Goal: Transaction & Acquisition: Book appointment/travel/reservation

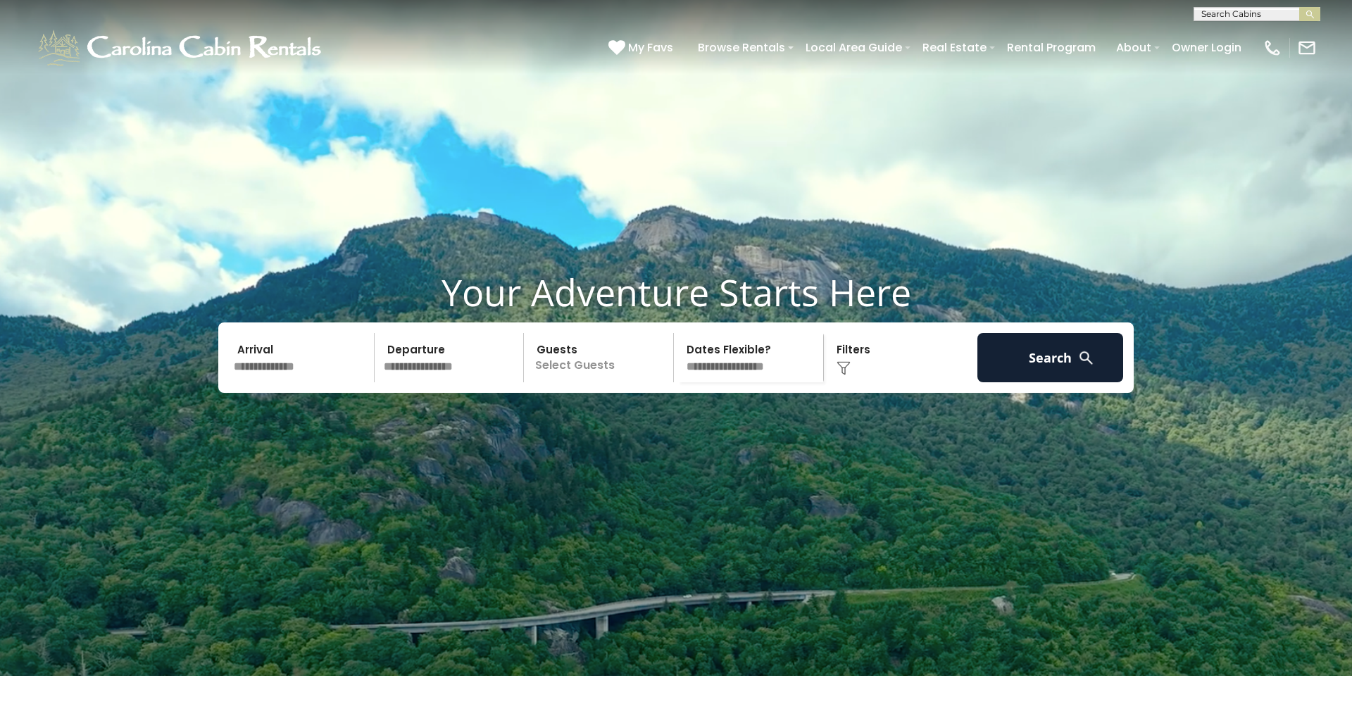
click at [1224, 11] on input "text" at bounding box center [1255, 17] width 123 height 14
type input "*******"
click at [1270, 28] on li "Parkway Place" at bounding box center [1256, 33] width 125 height 13
click at [1303, 12] on button "submit" at bounding box center [1309, 14] width 21 height 14
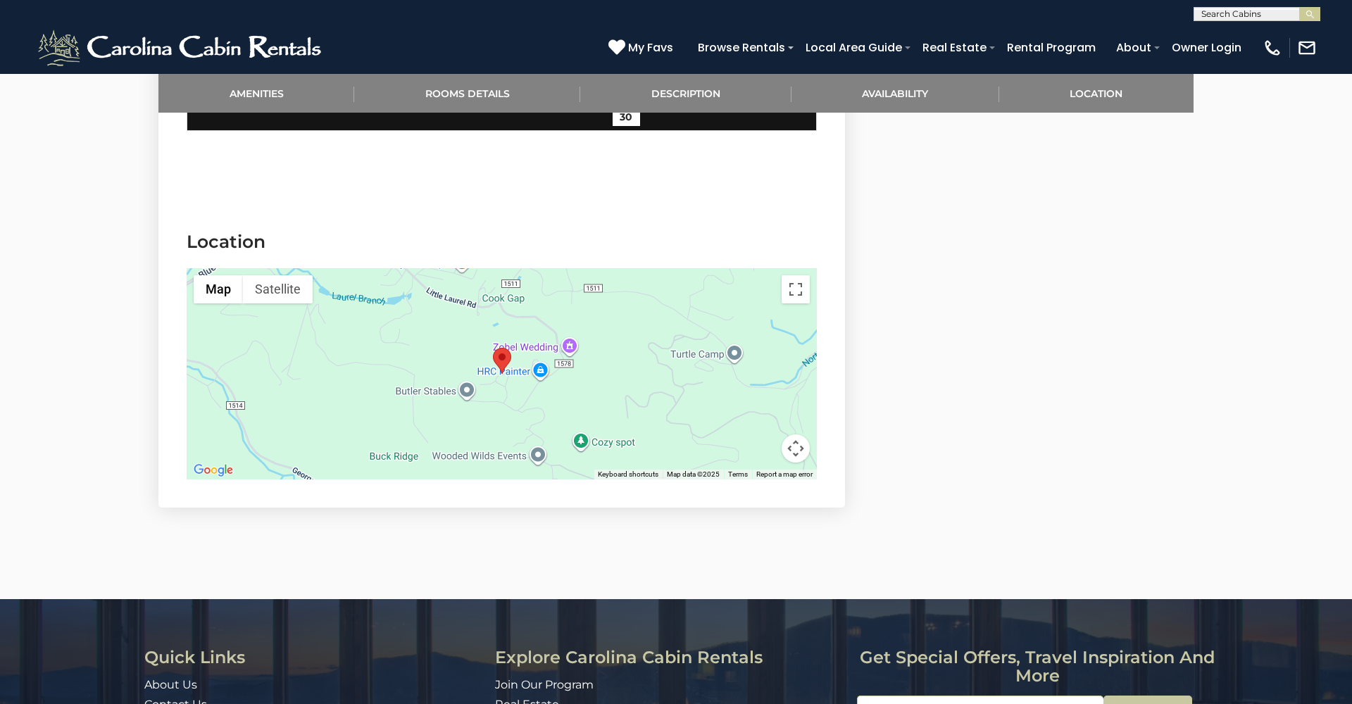
scroll to position [2578, 0]
click at [518, 361] on div at bounding box center [502, 374] width 630 height 211
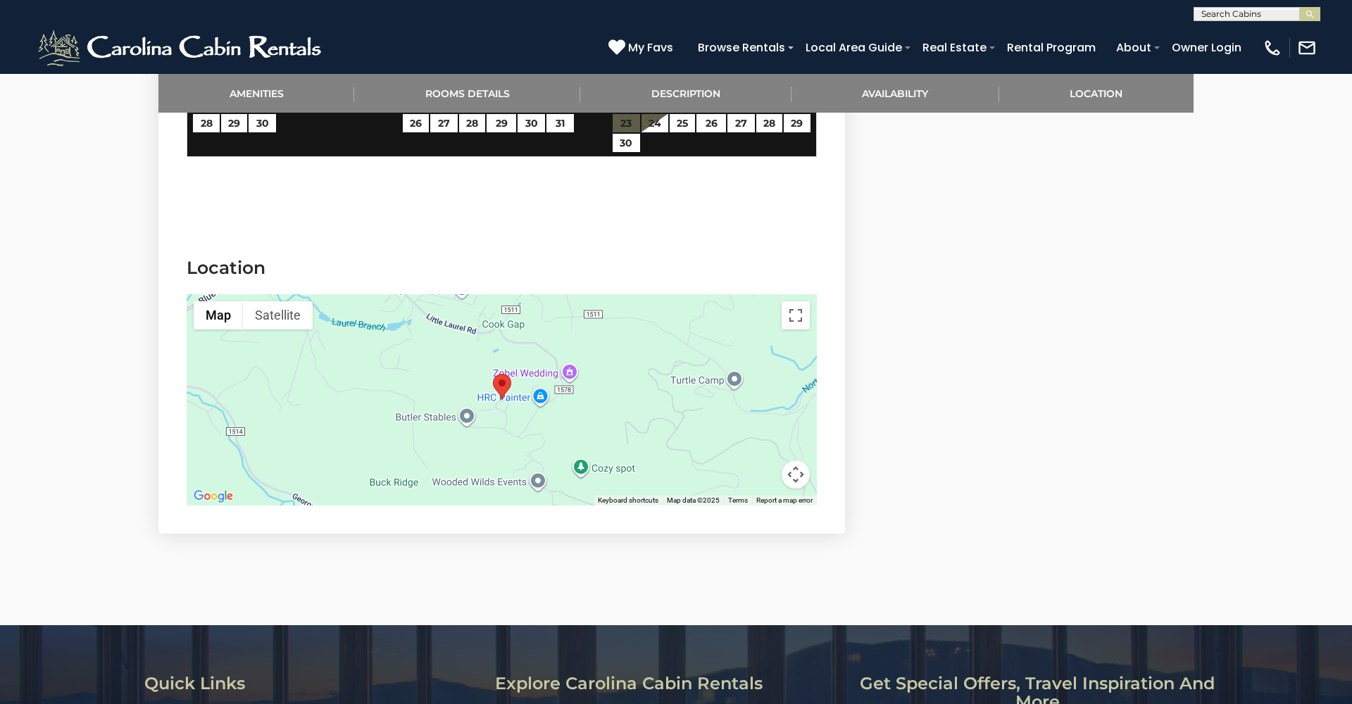
click at [510, 390] on div at bounding box center [502, 399] width 630 height 211
click at [799, 303] on button "Toggle fullscreen view" at bounding box center [796, 315] width 28 height 28
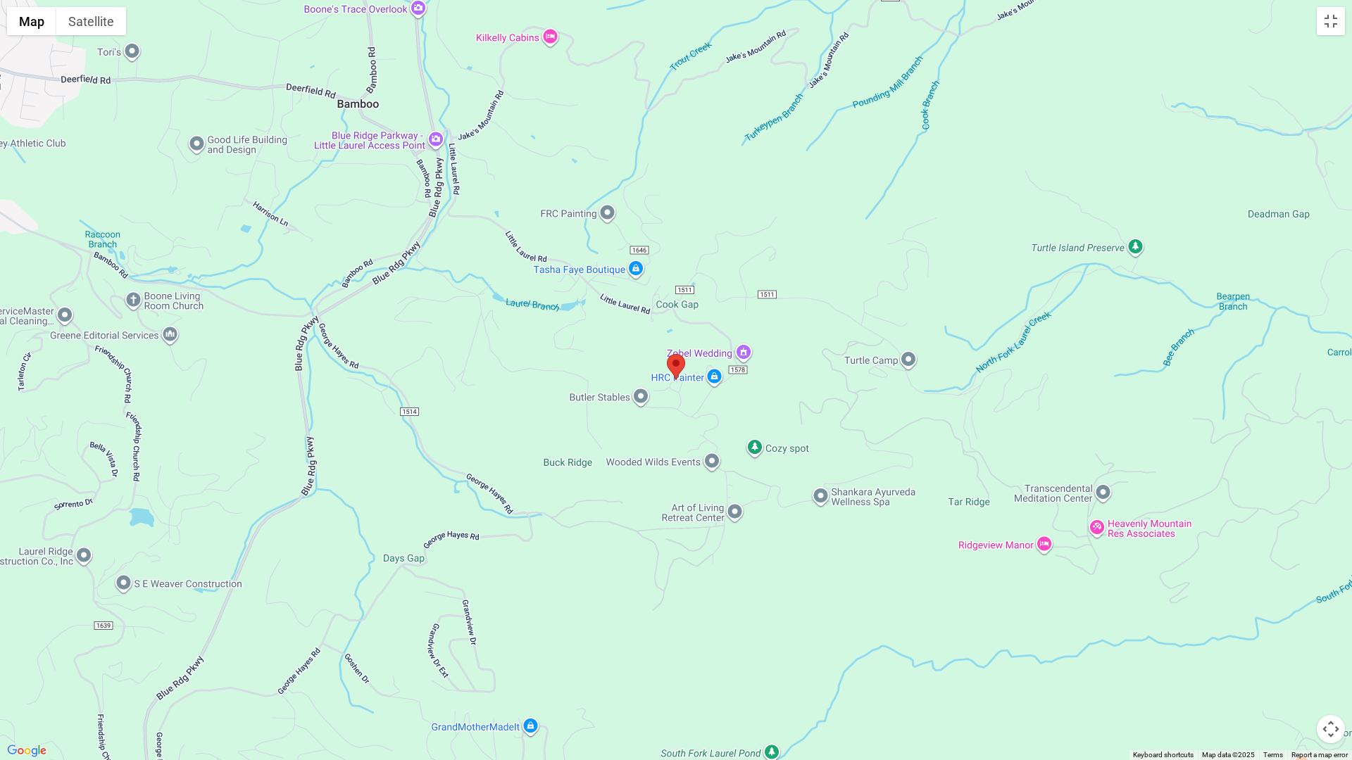
click at [679, 385] on div at bounding box center [676, 380] width 1352 height 760
click at [1335, 703] on button "Map camera controls" at bounding box center [1331, 729] width 28 height 28
click at [1289, 658] on button "Zoom in" at bounding box center [1295, 659] width 28 height 28
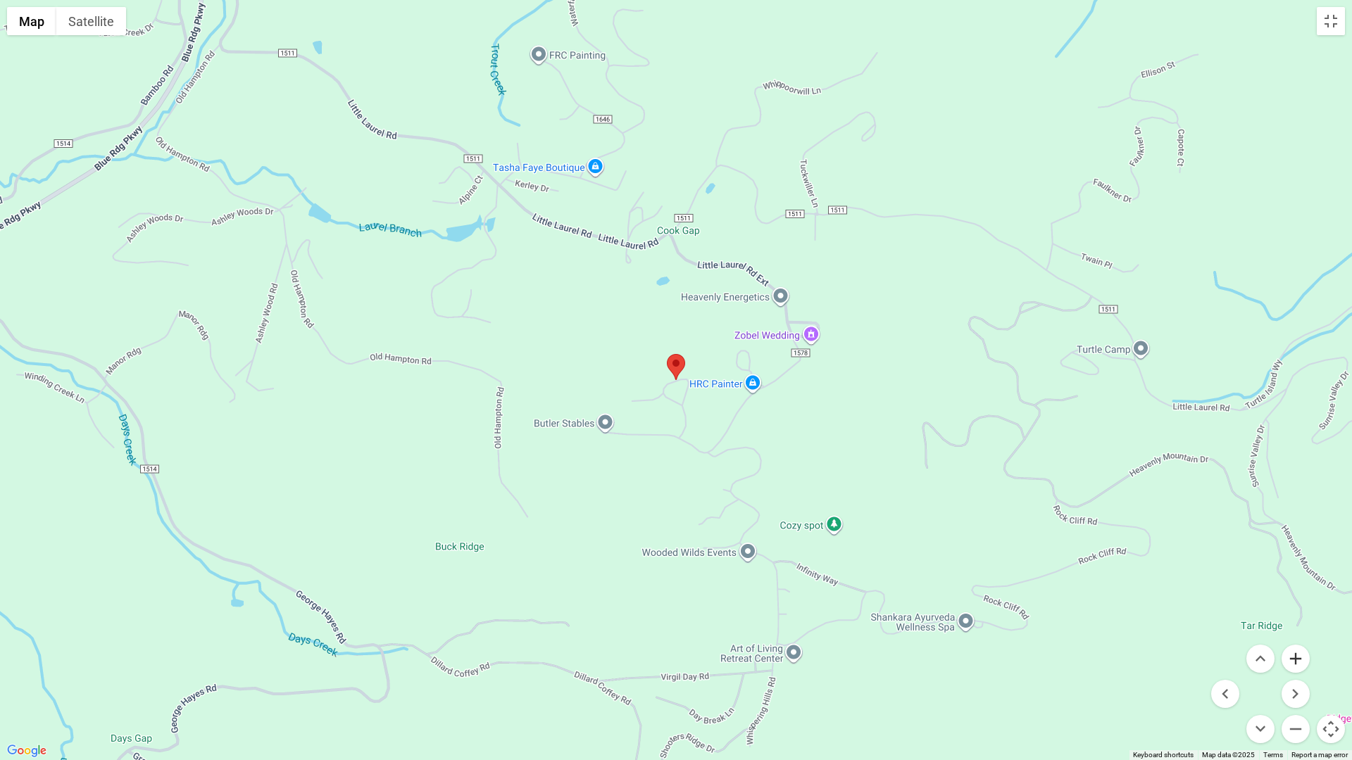
click at [1289, 658] on button "Zoom in" at bounding box center [1295, 659] width 28 height 28
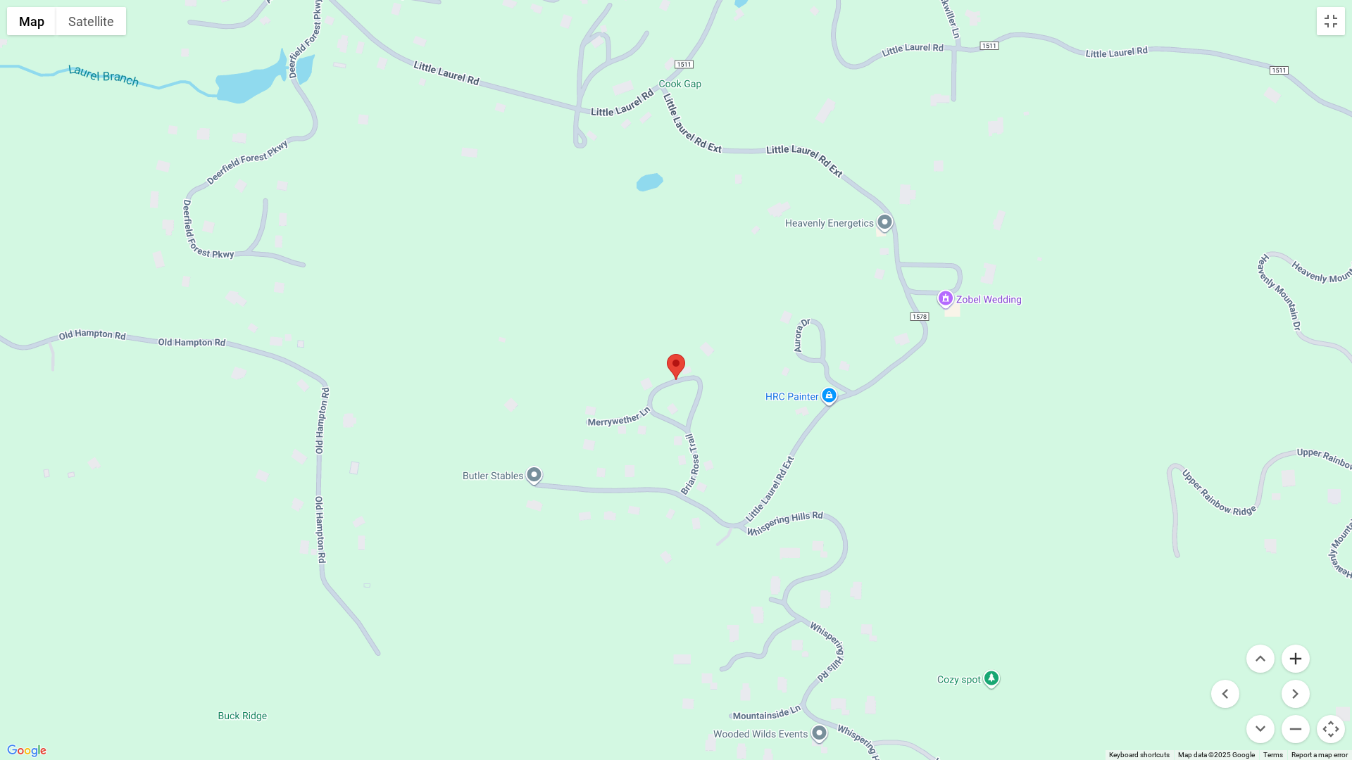
click at [1289, 658] on button "Zoom in" at bounding box center [1295, 659] width 28 height 28
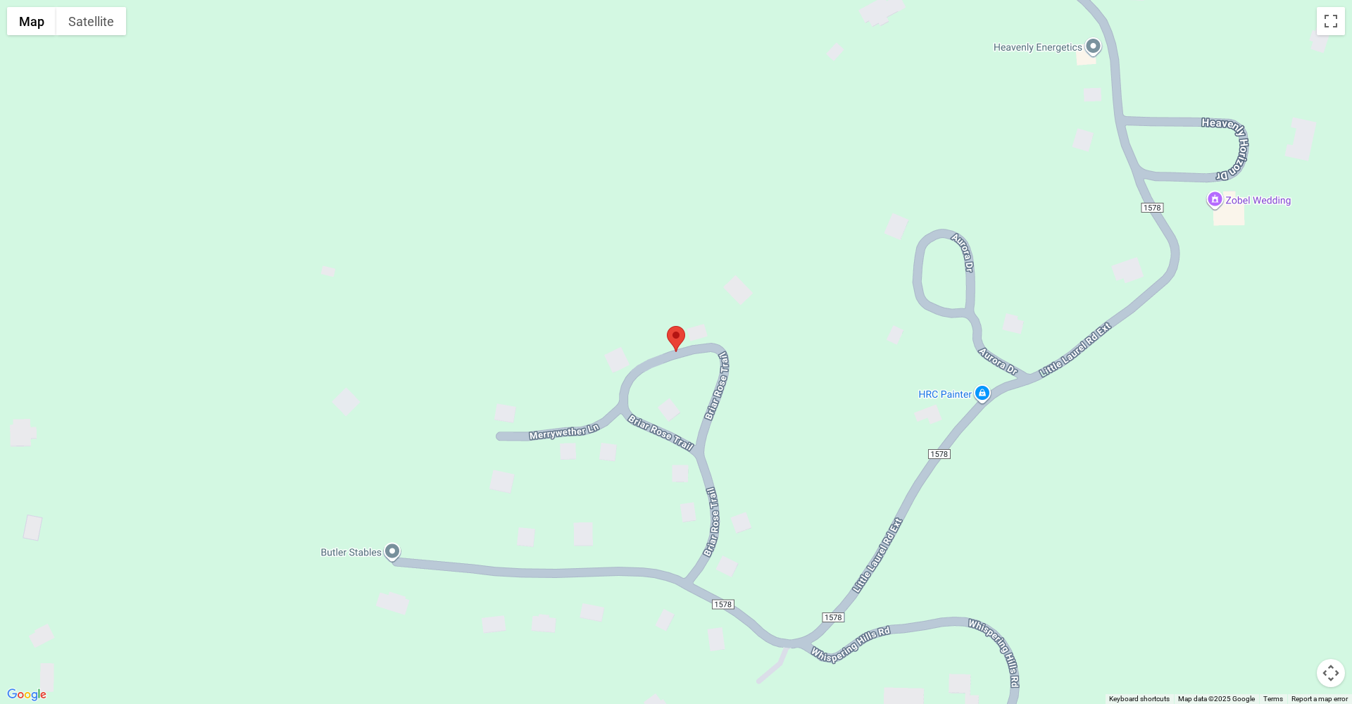
scroll to position [0, 0]
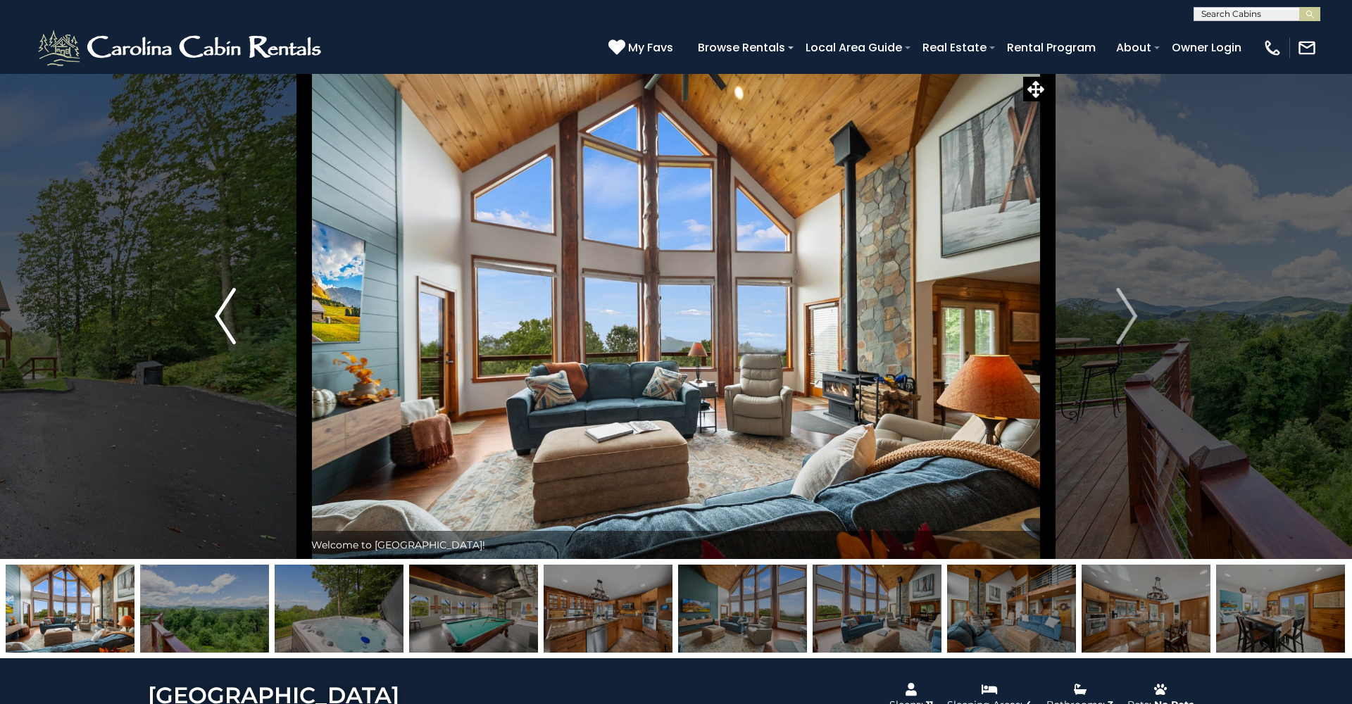
click at [243, 325] on button "Previous" at bounding box center [225, 316] width 158 height 486
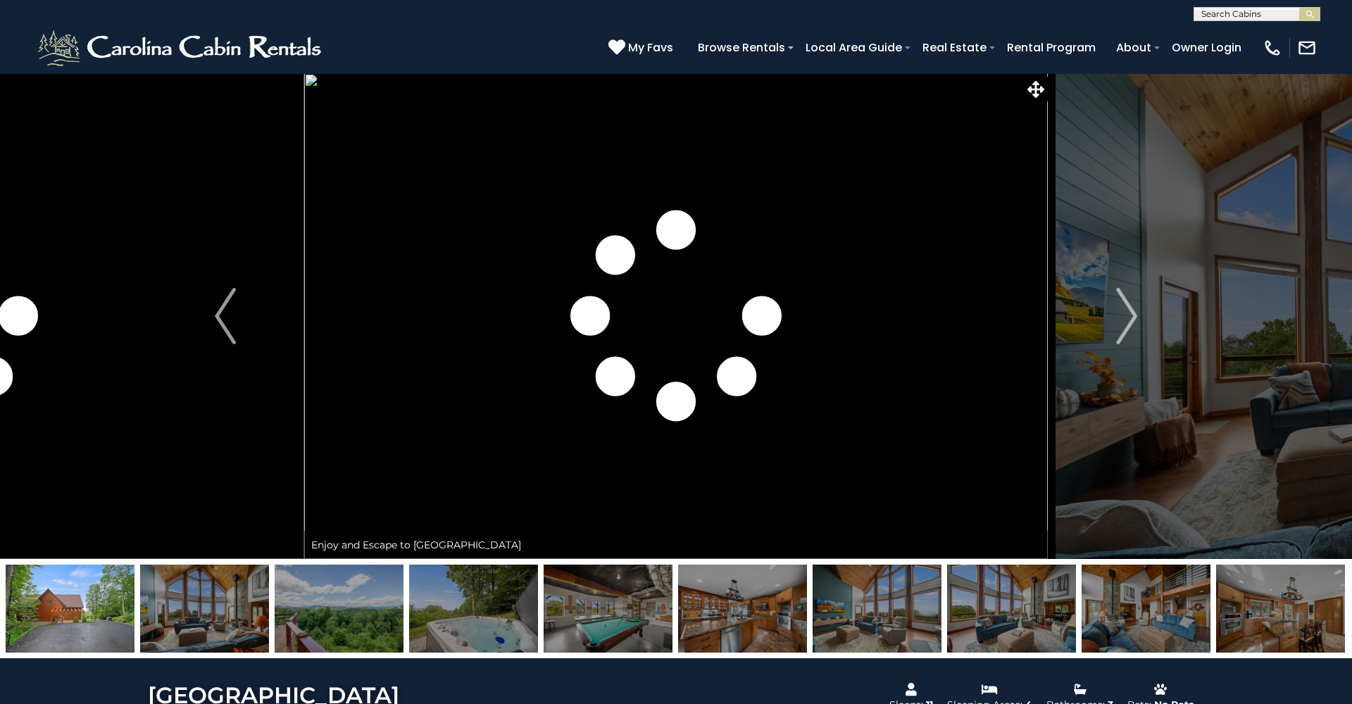
click at [925, 612] on img at bounding box center [877, 609] width 129 height 88
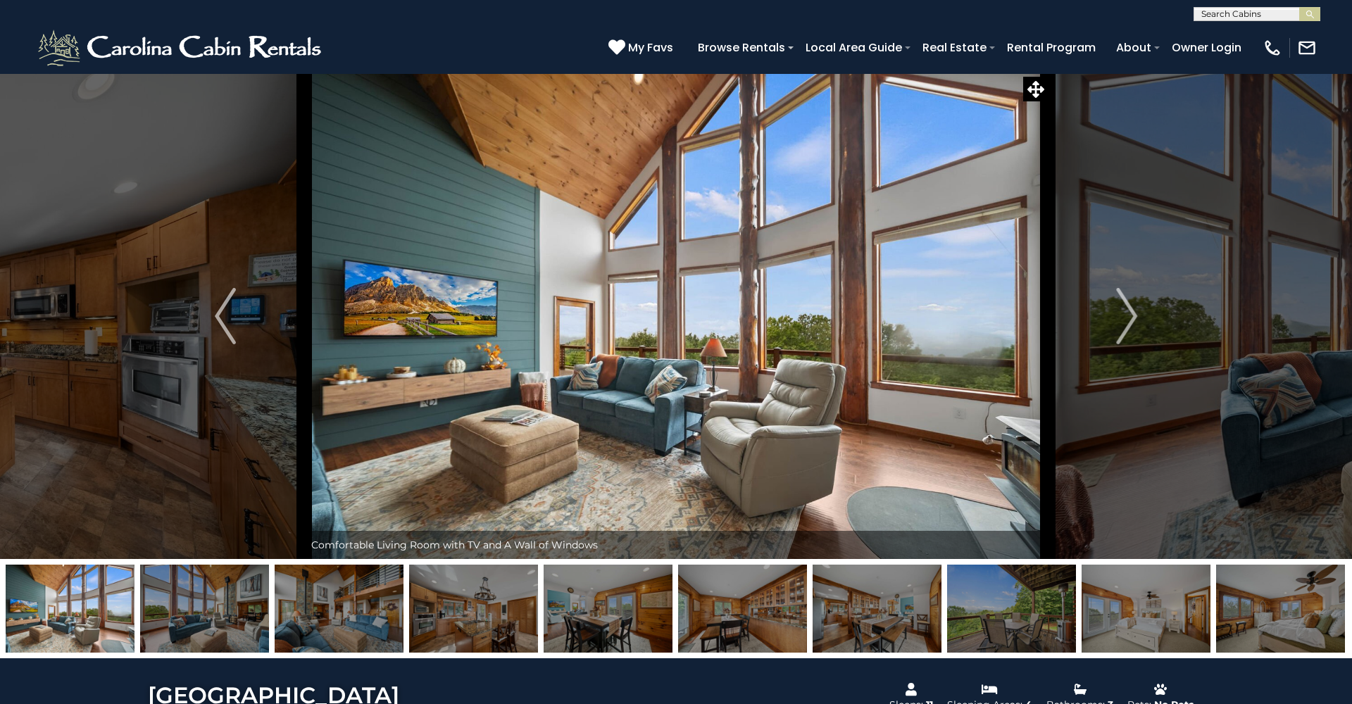
click at [1279, 600] on img at bounding box center [1280, 609] width 129 height 88
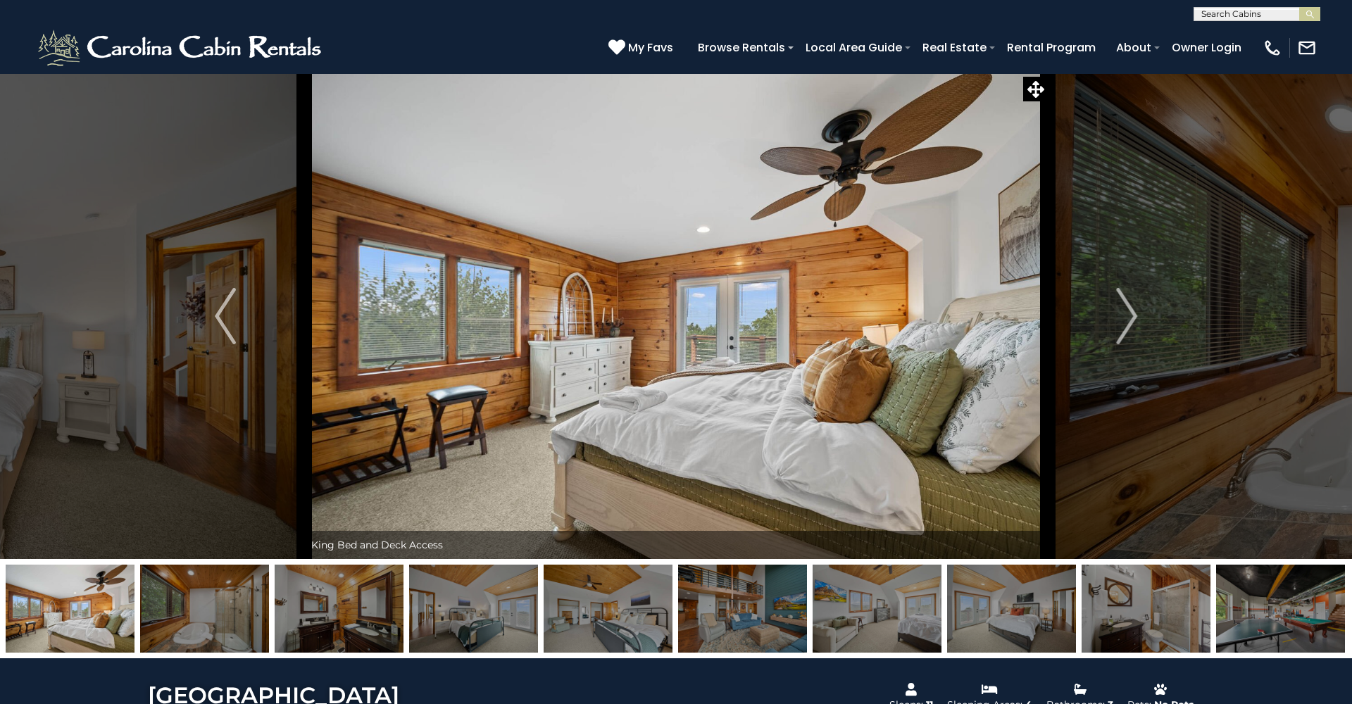
click at [1234, 599] on img at bounding box center [1280, 609] width 129 height 88
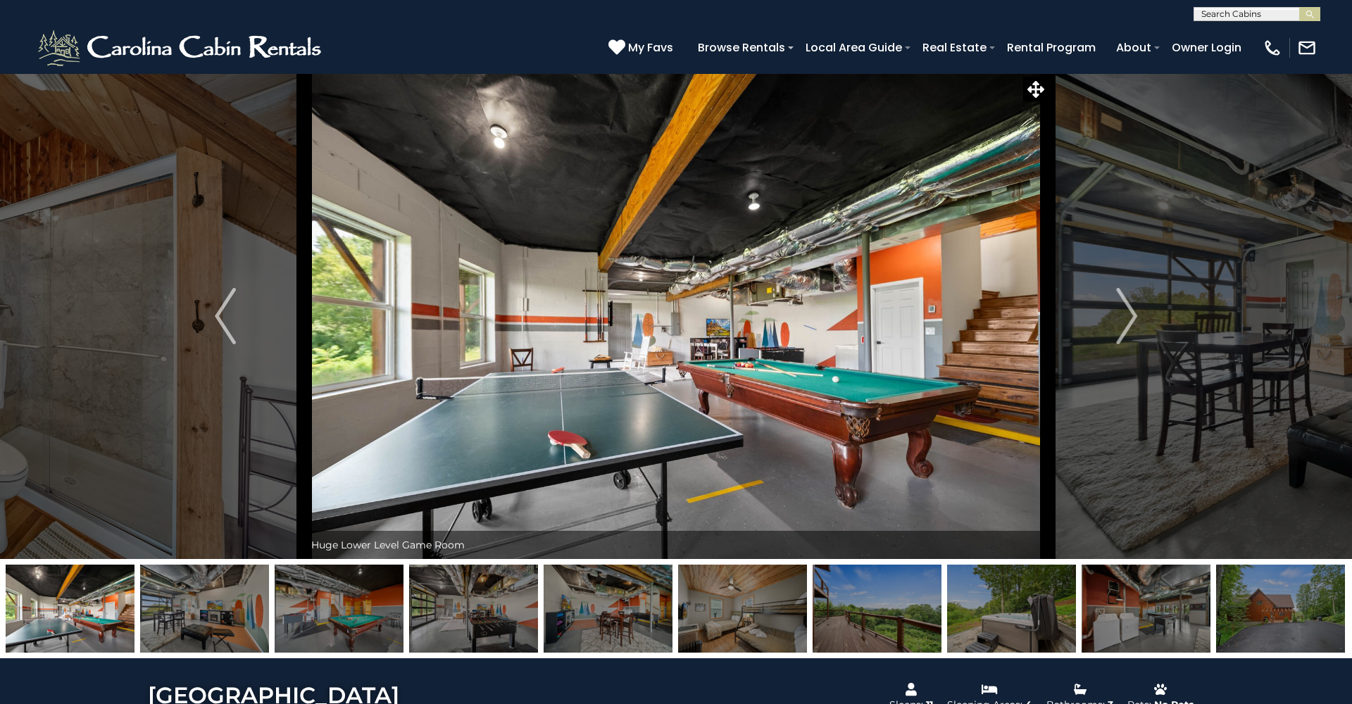
click at [1138, 607] on img at bounding box center [1146, 609] width 129 height 88
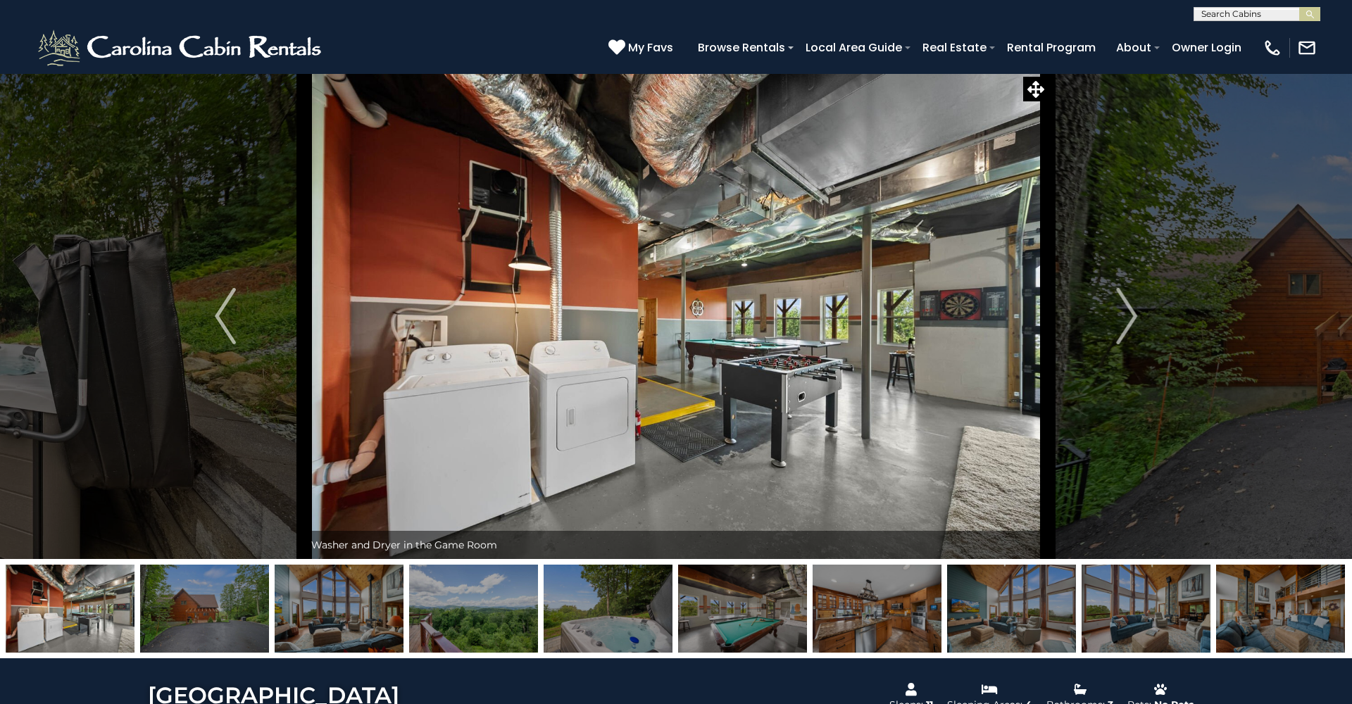
click at [326, 601] on img at bounding box center [339, 609] width 129 height 88
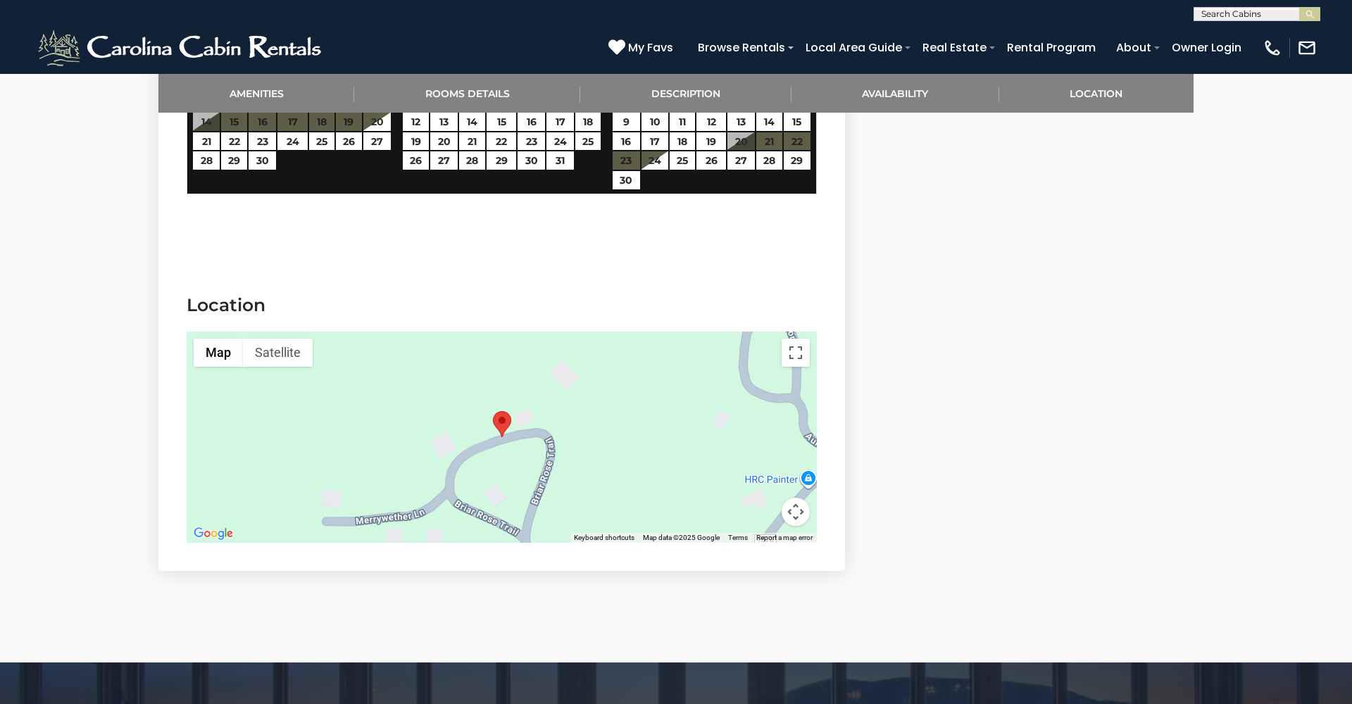
scroll to position [2519, 0]
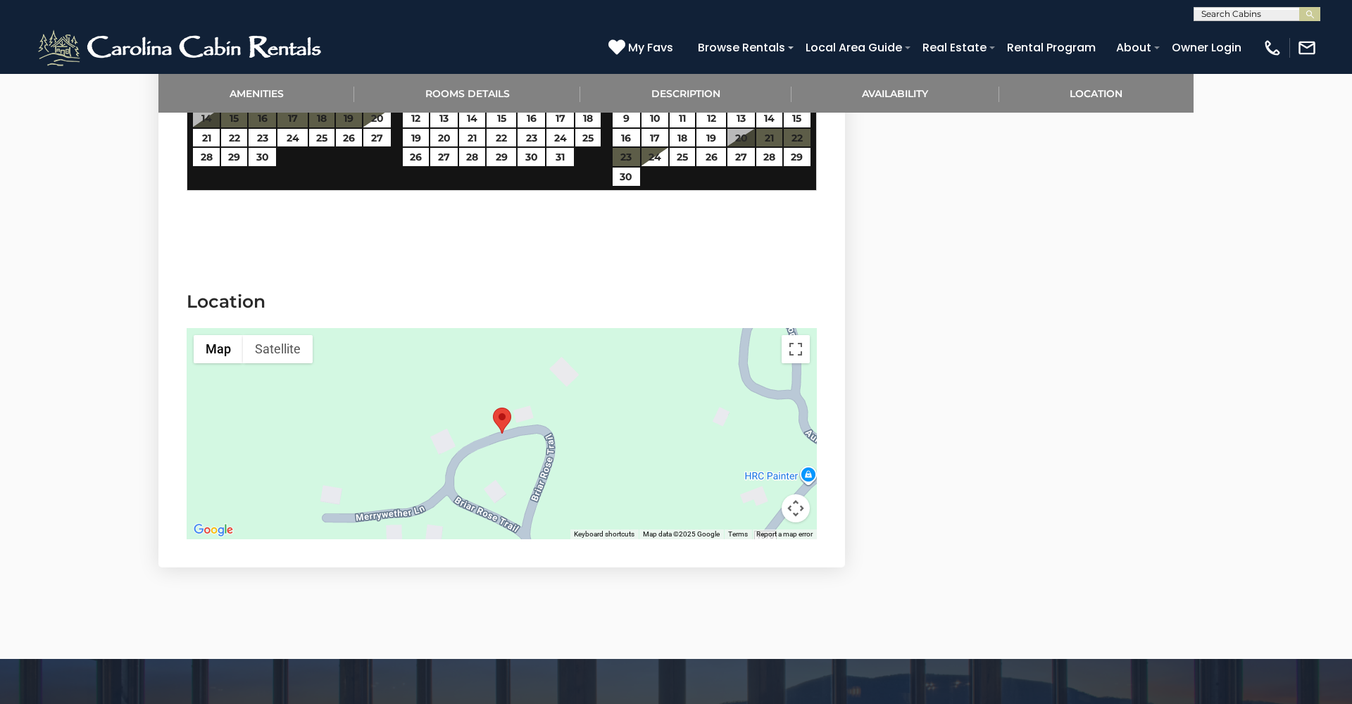
click at [794, 494] on button "Map camera controls" at bounding box center [796, 508] width 28 height 28
click at [764, 498] on button "Zoom out" at bounding box center [760, 508] width 28 height 28
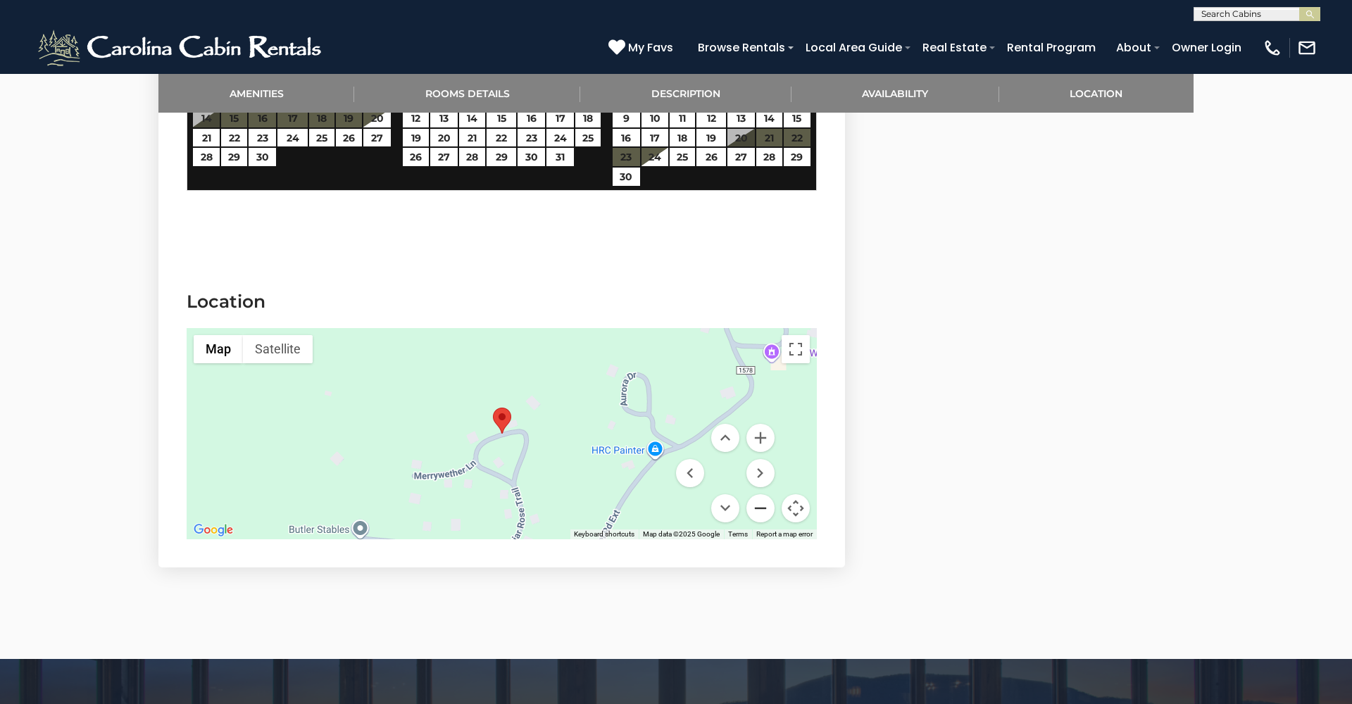
click at [764, 498] on button "Zoom out" at bounding box center [760, 508] width 28 height 28
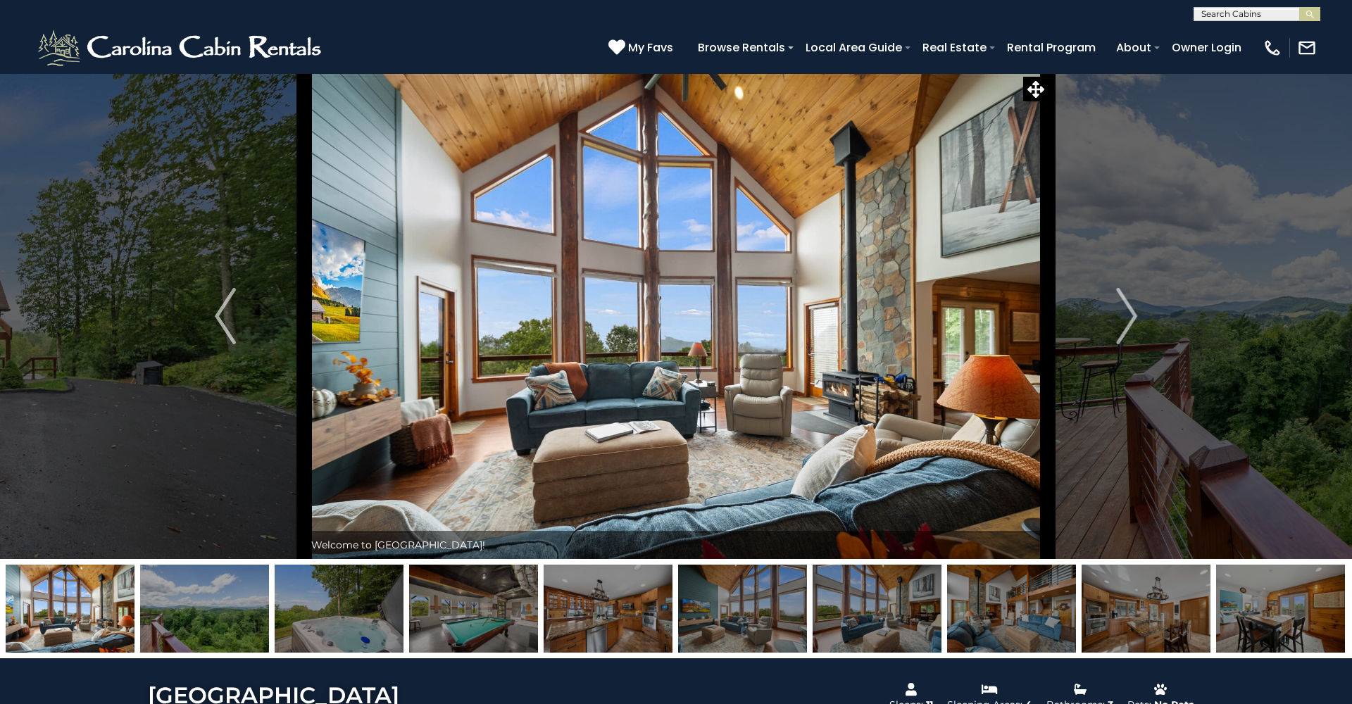
scroll to position [0, 0]
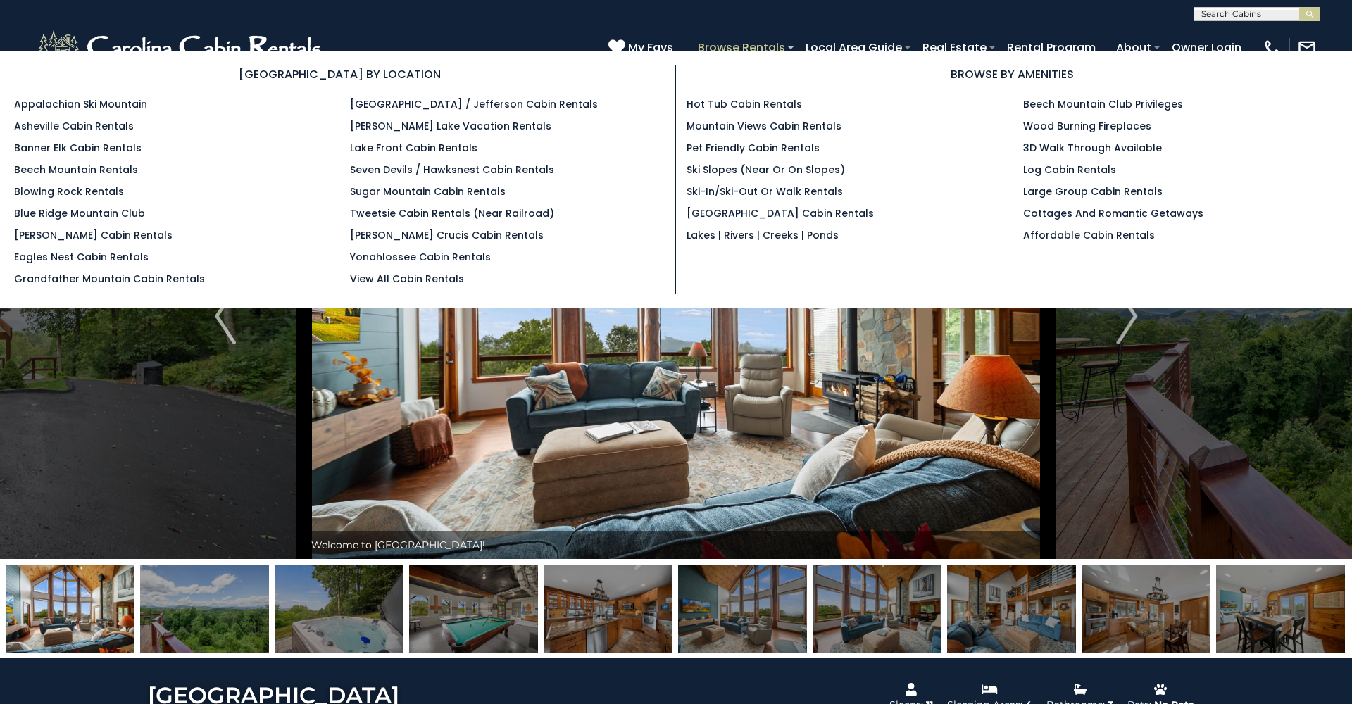
click at [732, 42] on link "Browse Rentals" at bounding box center [741, 47] width 101 height 25
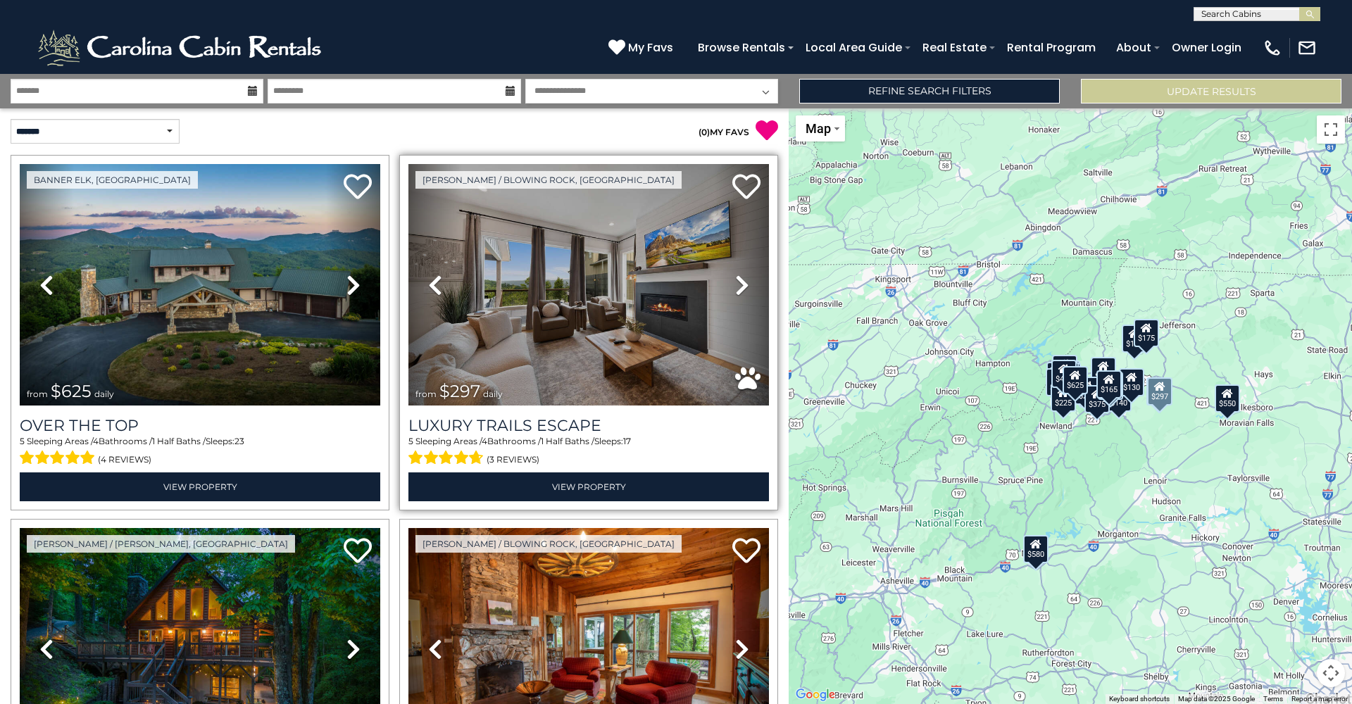
click at [742, 280] on icon at bounding box center [742, 285] width 14 height 23
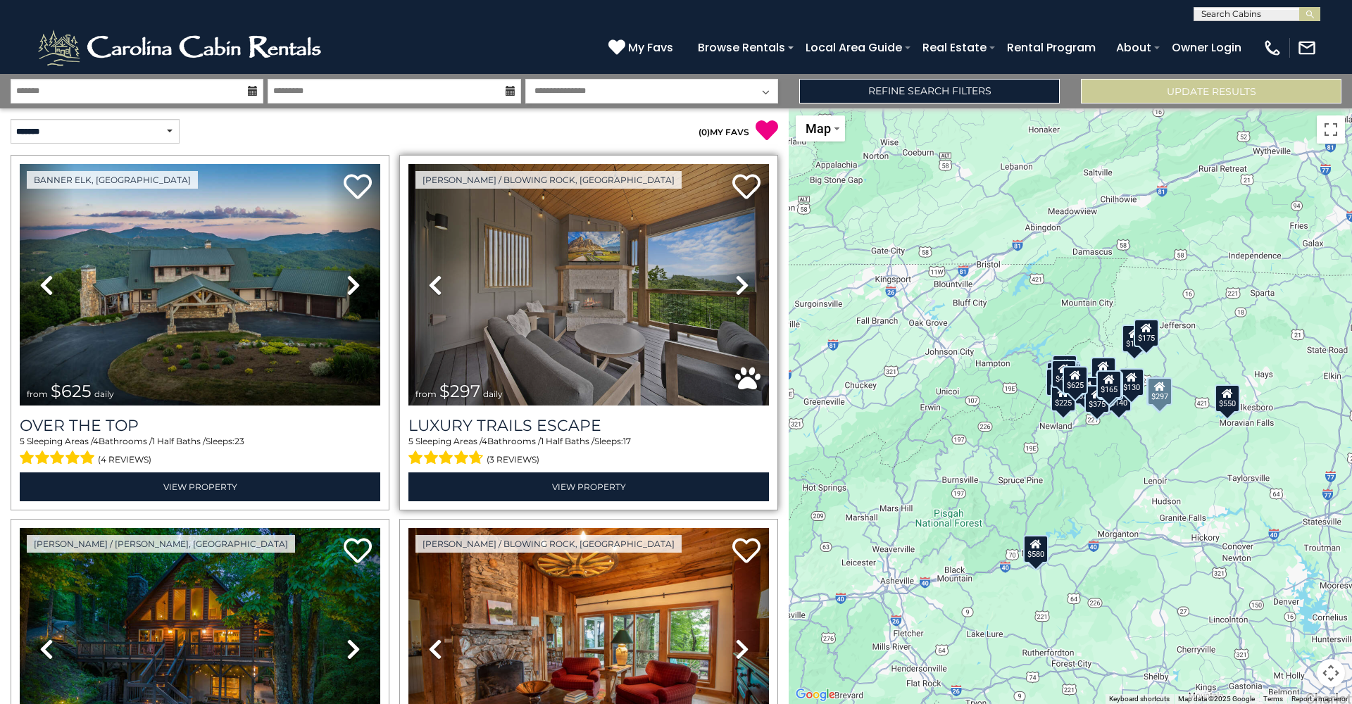
click at [742, 280] on icon at bounding box center [742, 285] width 14 height 23
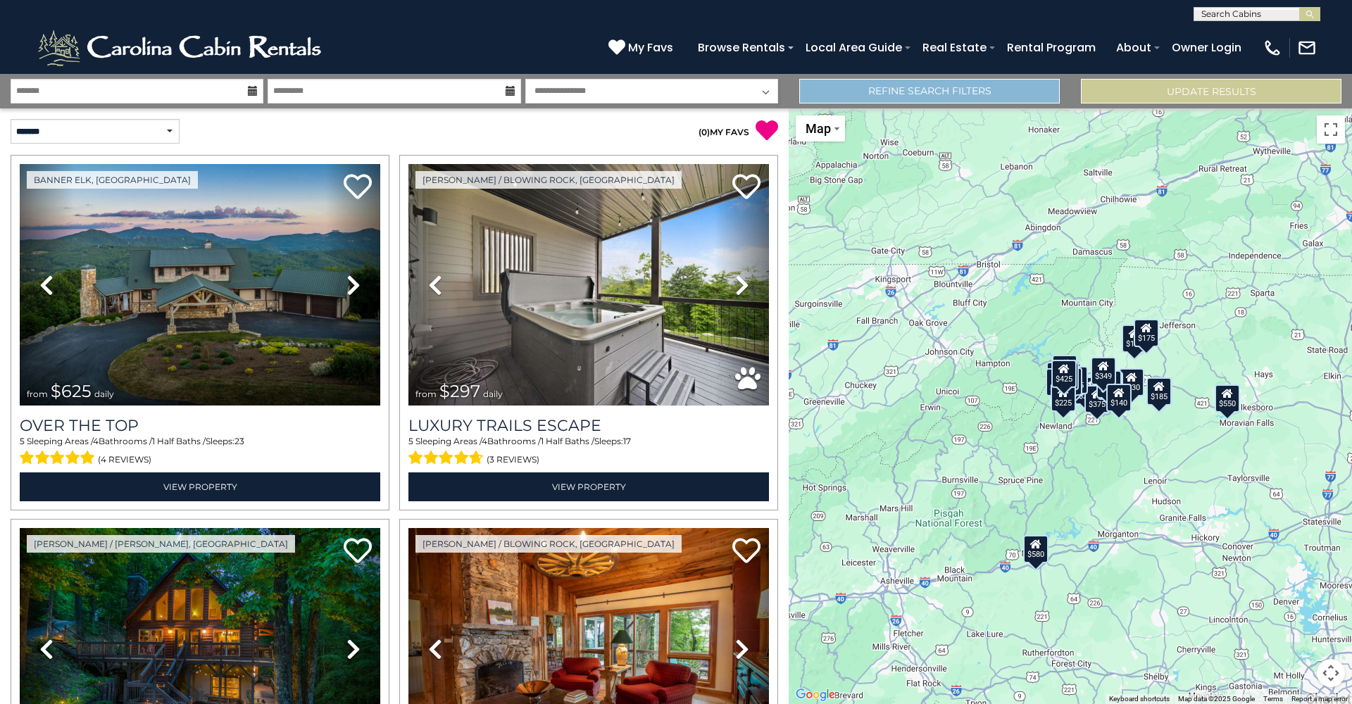
click at [953, 94] on link "Refine Search Filters" at bounding box center [929, 91] width 261 height 25
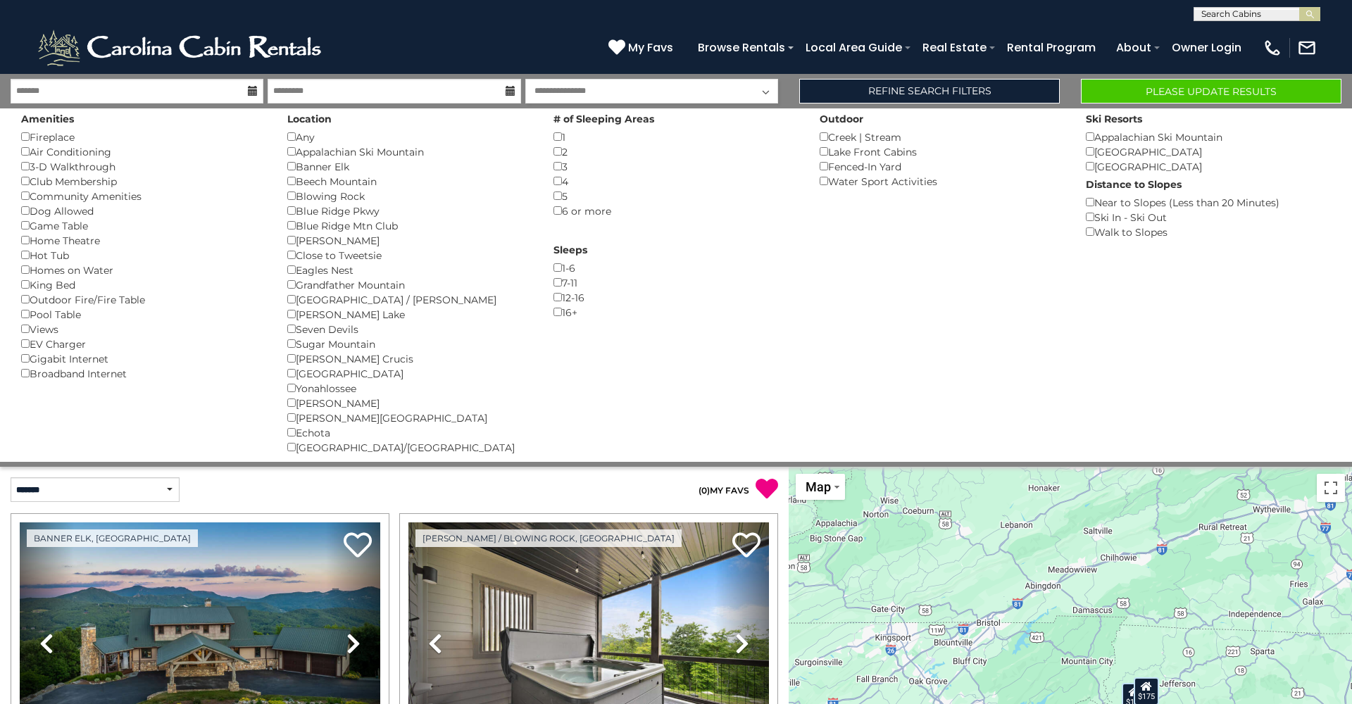
click at [1114, 92] on button "Please Update Results" at bounding box center [1211, 91] width 261 height 25
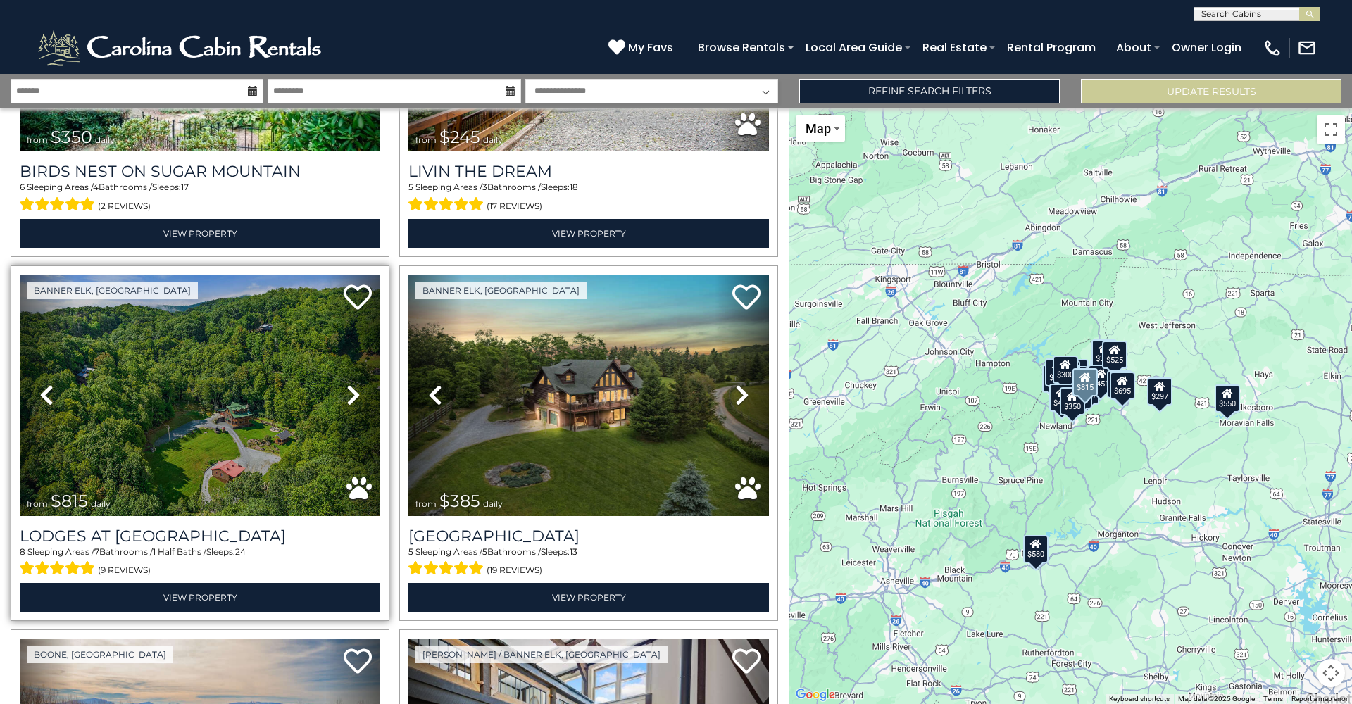
scroll to position [4262, 0]
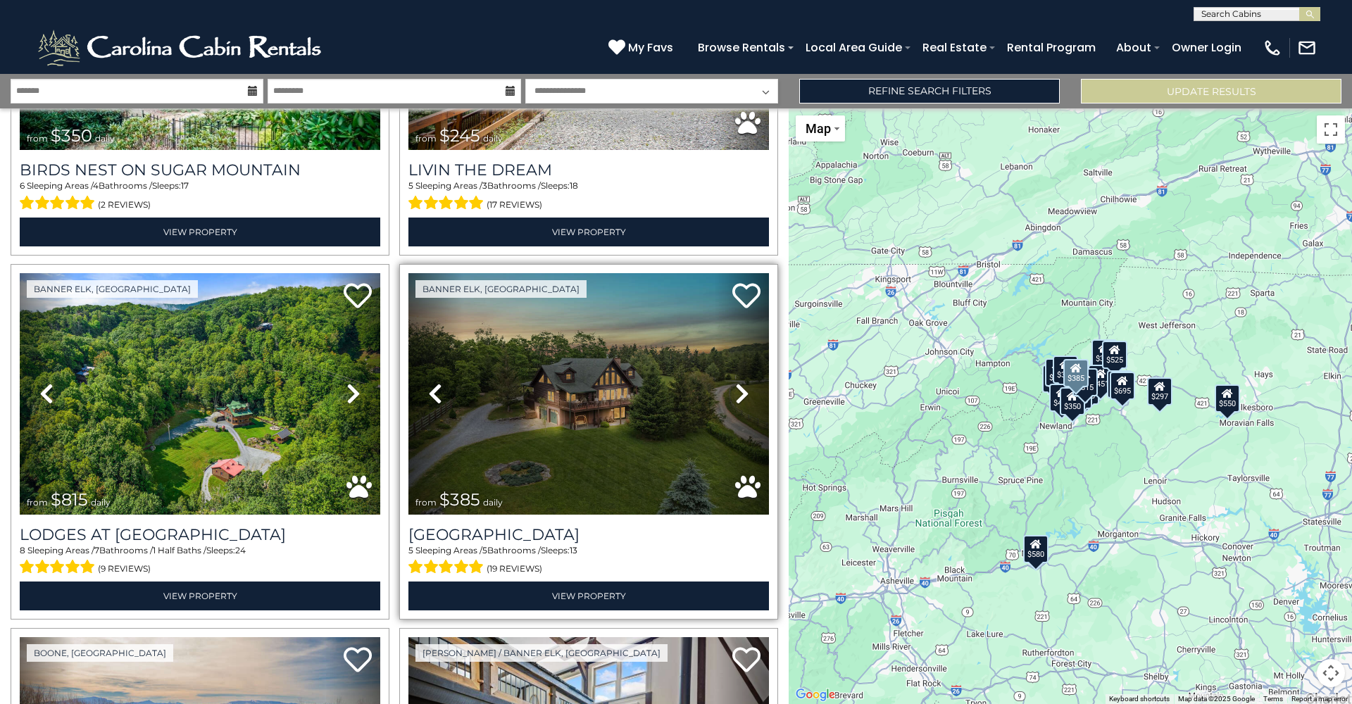
click at [747, 393] on icon at bounding box center [742, 393] width 14 height 23
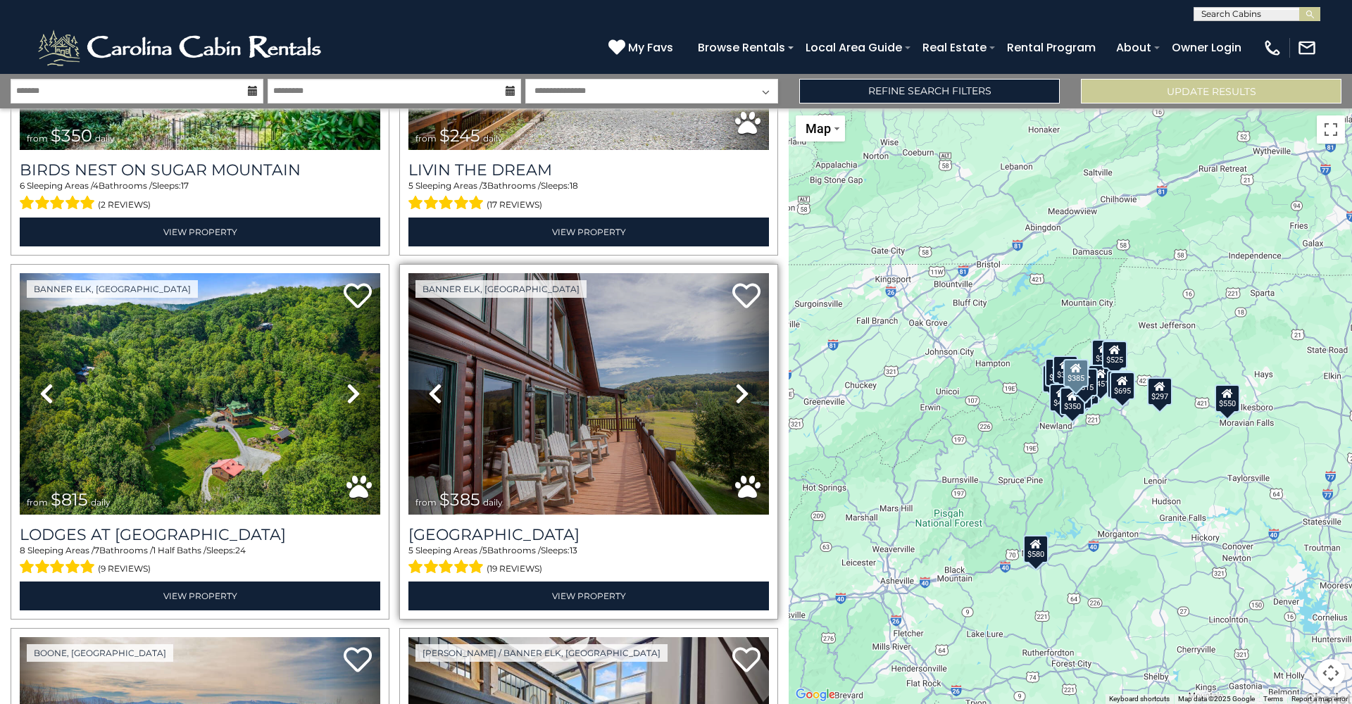
click at [747, 393] on icon at bounding box center [742, 393] width 14 height 23
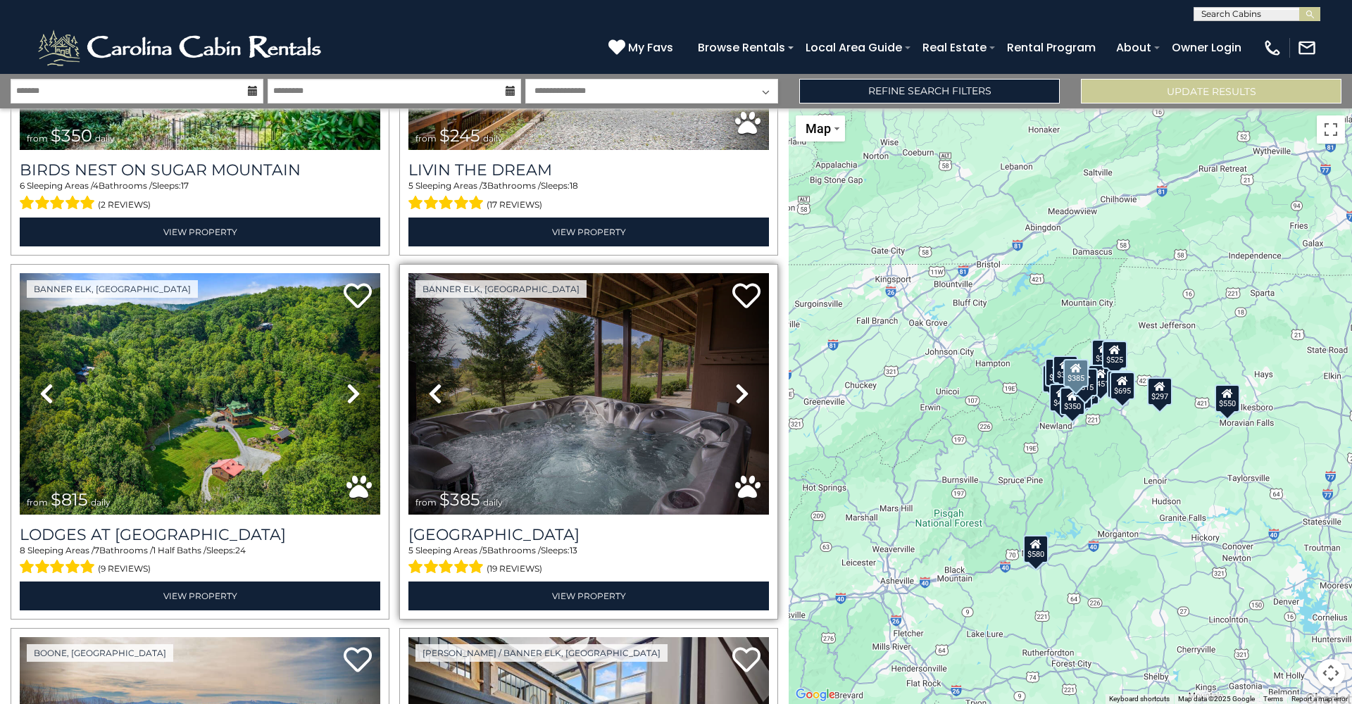
click at [747, 393] on icon at bounding box center [742, 393] width 14 height 23
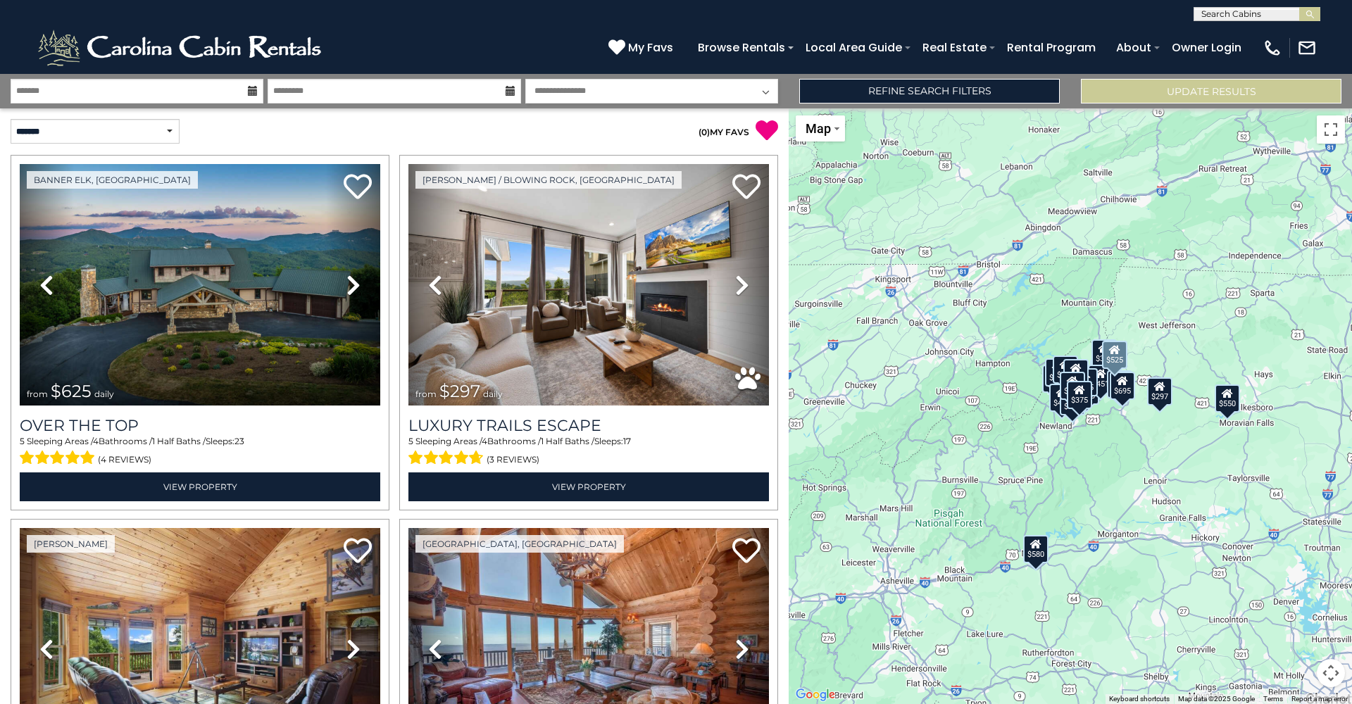
scroll to position [0, 0]
click at [1214, 15] on input "text" at bounding box center [1255, 17] width 123 height 14
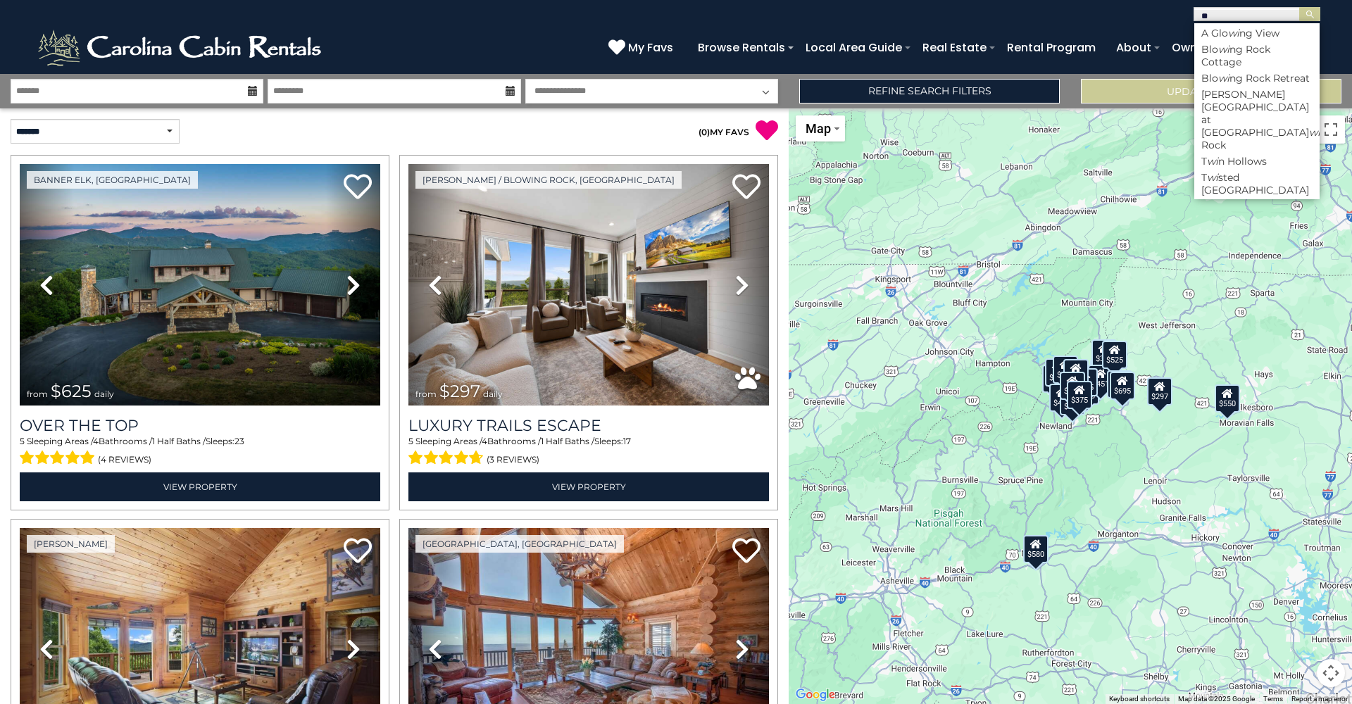
type input "*"
type input "******"
drag, startPoint x: 1305, startPoint y: 3, endPoint x: 1237, endPoint y: 103, distance: 120.7
click at [1237, 103] on li "Appal achian Mountain Lodge" at bounding box center [1256, 98] width 125 height 13
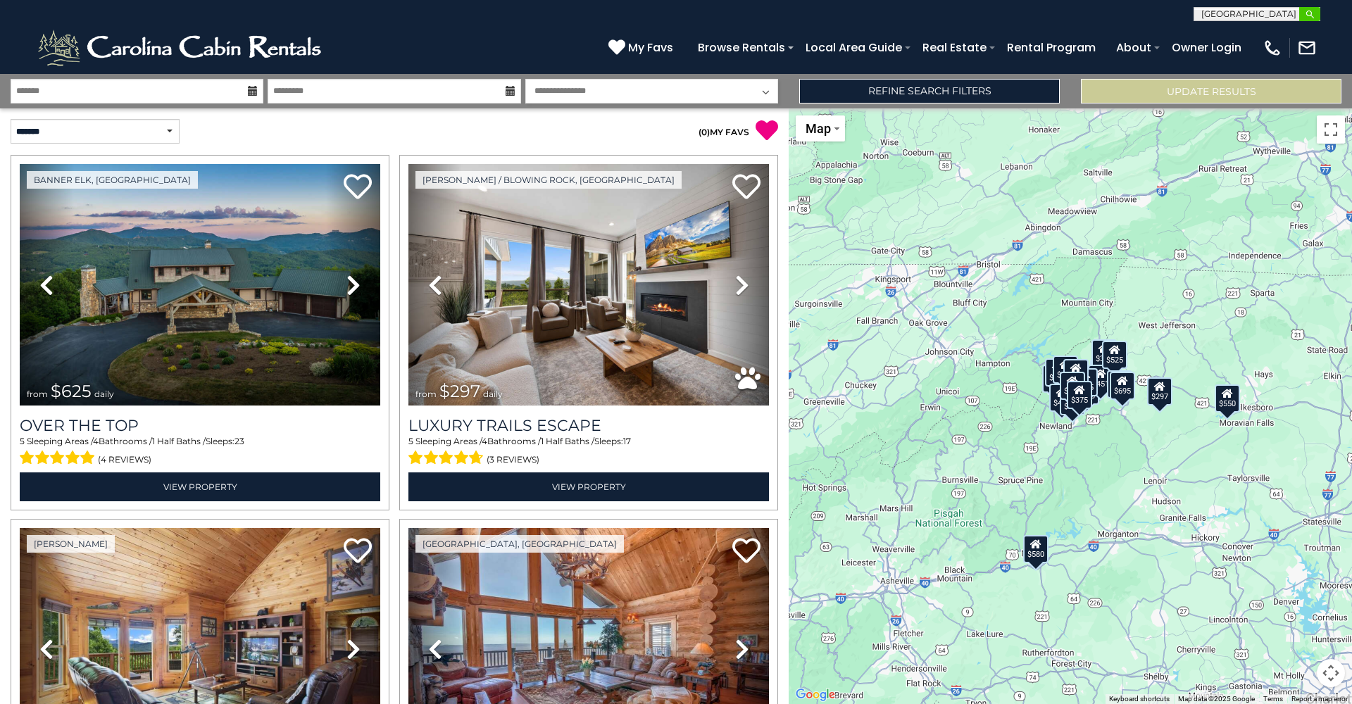
click at [1302, 12] on button "submit" at bounding box center [1309, 14] width 21 height 14
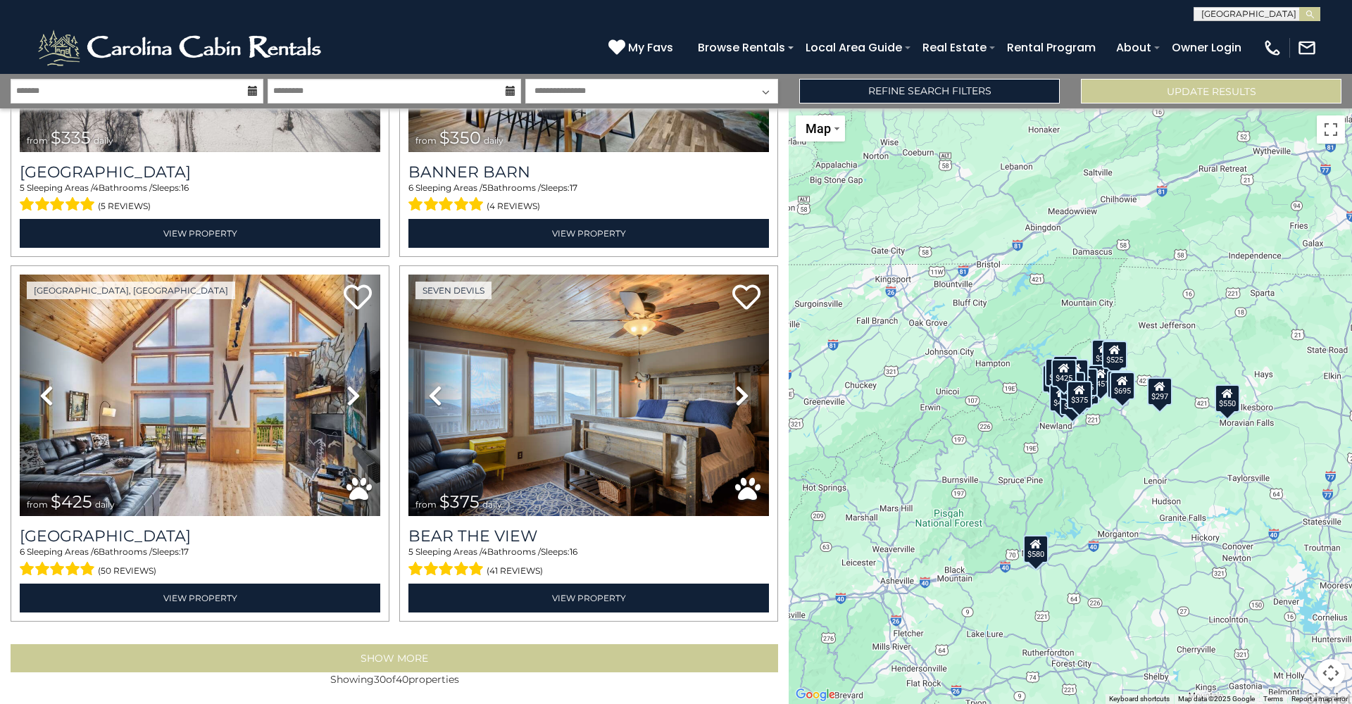
click at [455, 652] on button "Show More" at bounding box center [394, 658] width 767 height 28
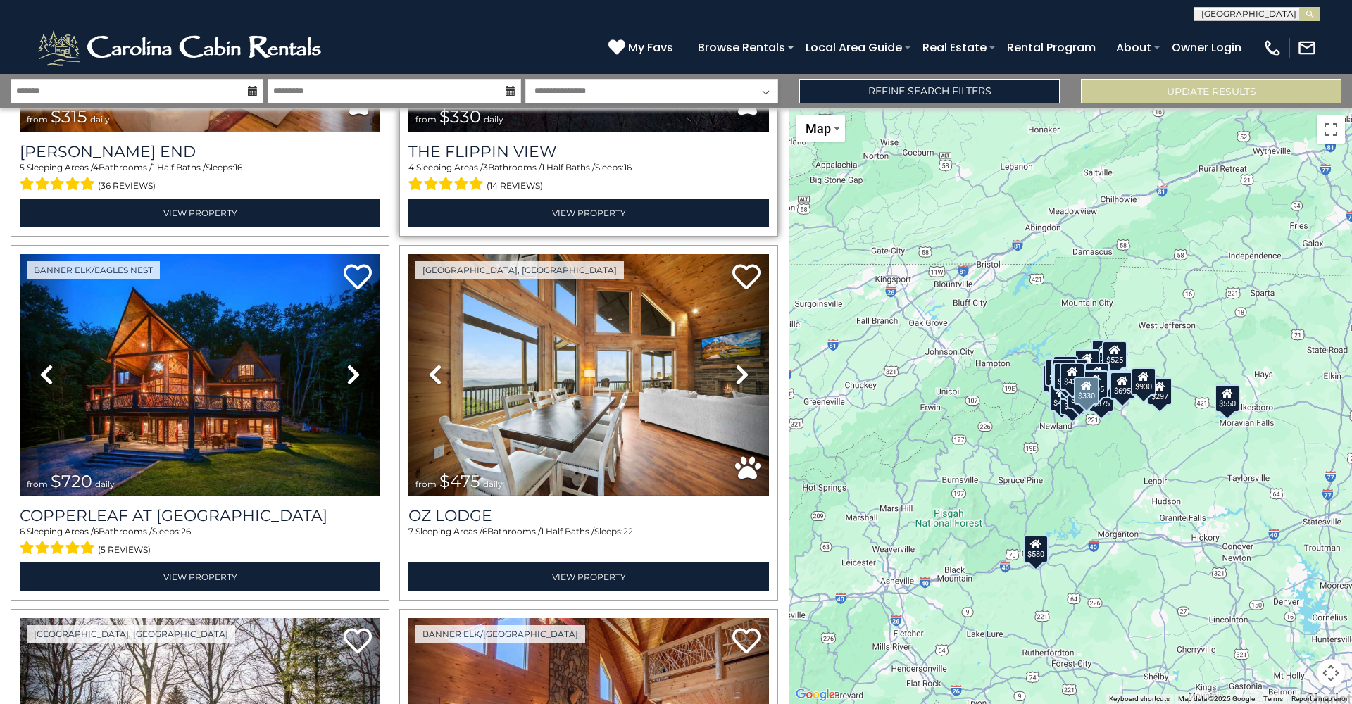
scroll to position [2103, 0]
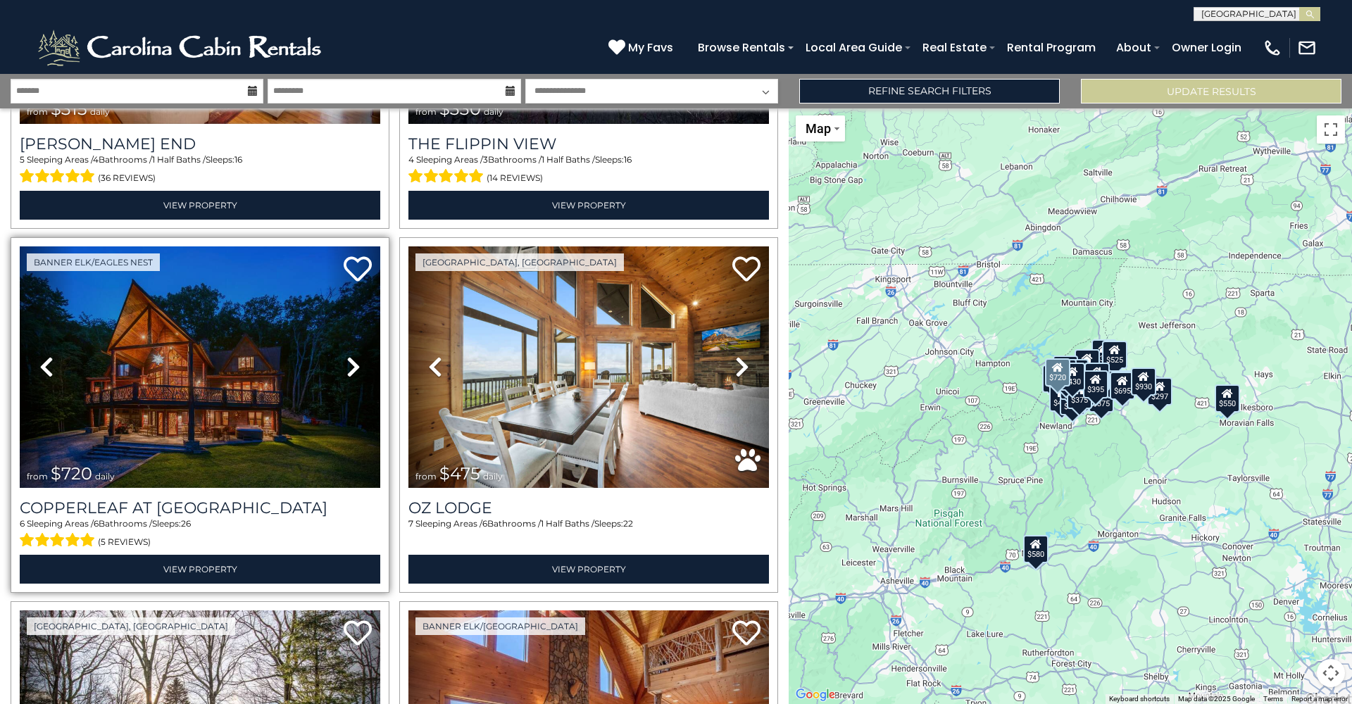
click at [356, 371] on icon at bounding box center [353, 367] width 14 height 23
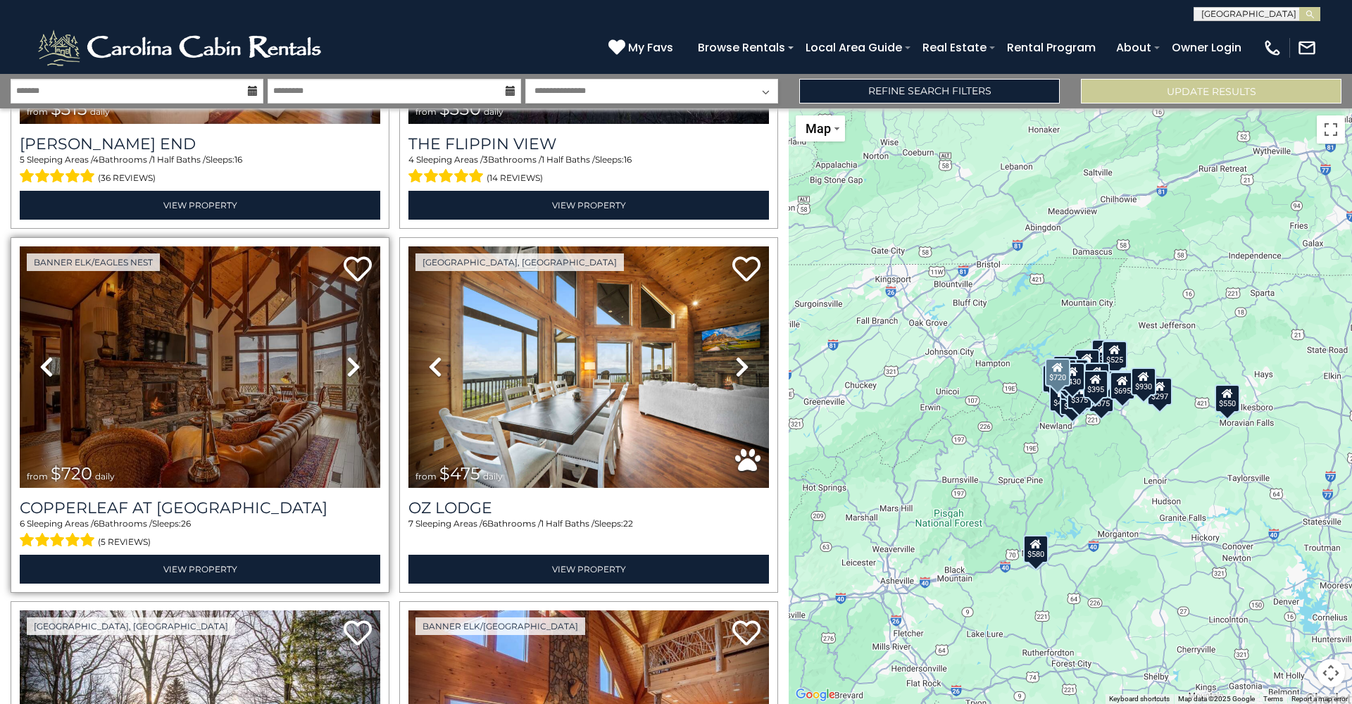
click at [356, 371] on icon at bounding box center [353, 367] width 14 height 23
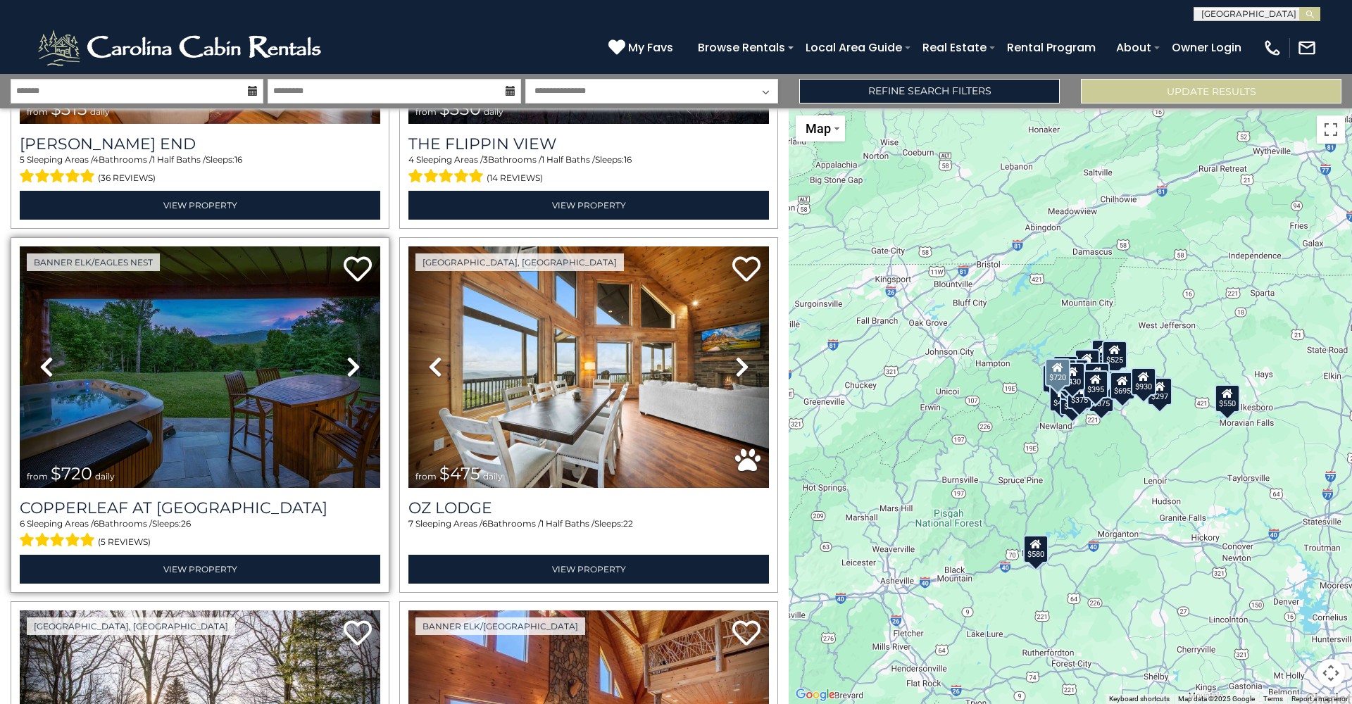
click at [356, 371] on icon at bounding box center [353, 367] width 14 height 23
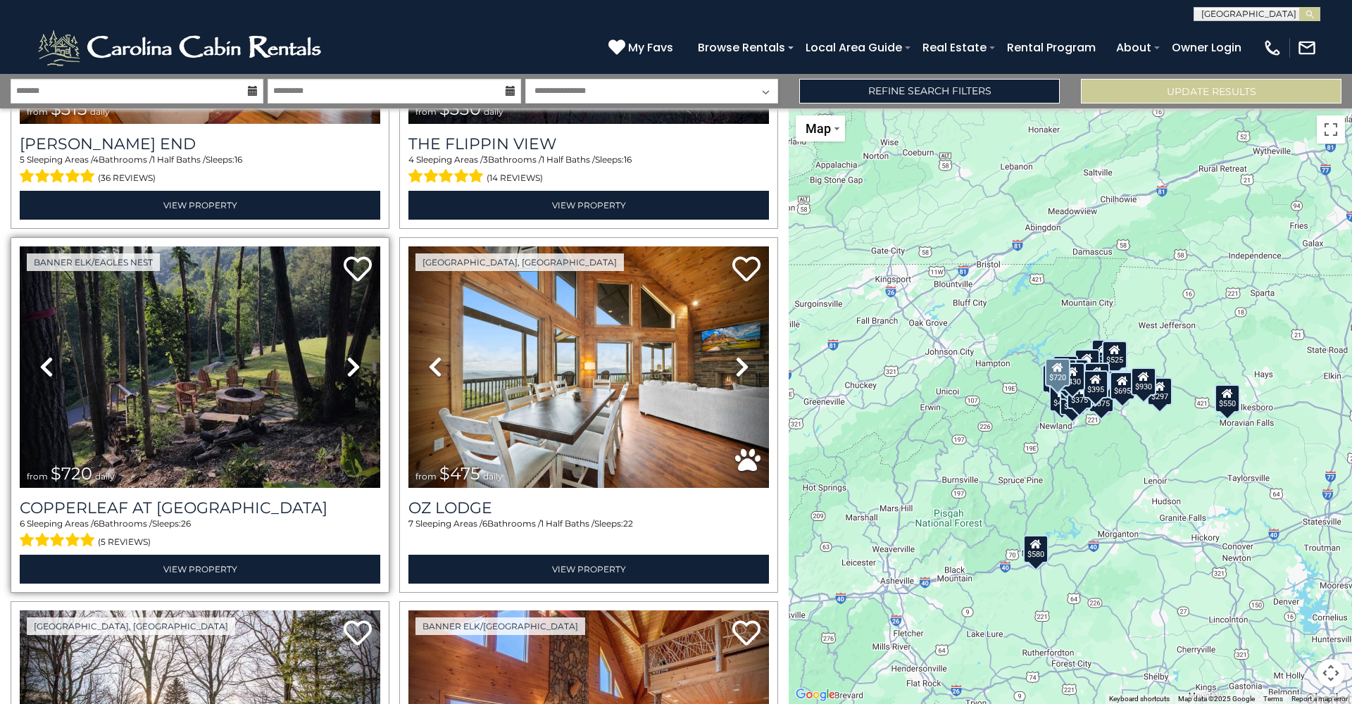
click at [356, 371] on icon at bounding box center [353, 367] width 14 height 23
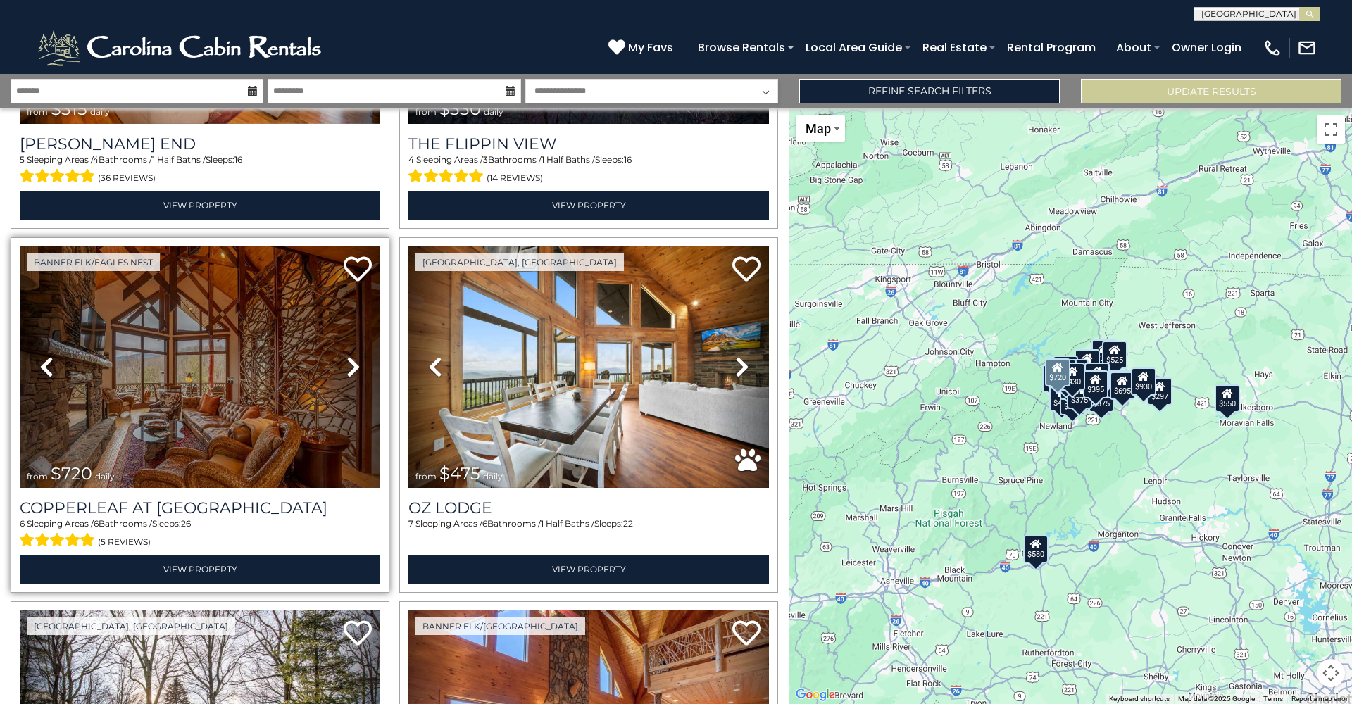
click at [356, 371] on icon at bounding box center [353, 367] width 14 height 23
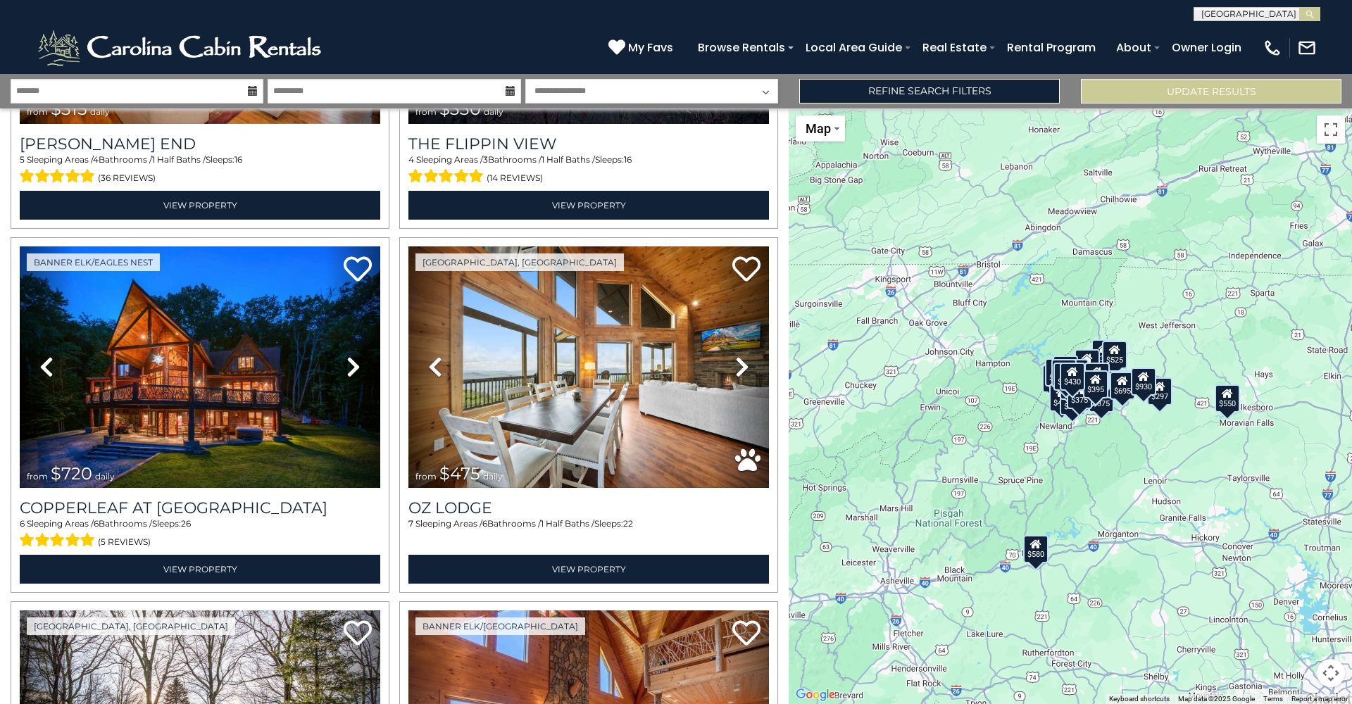
click at [1241, 17] on input "text" at bounding box center [1255, 17] width 123 height 14
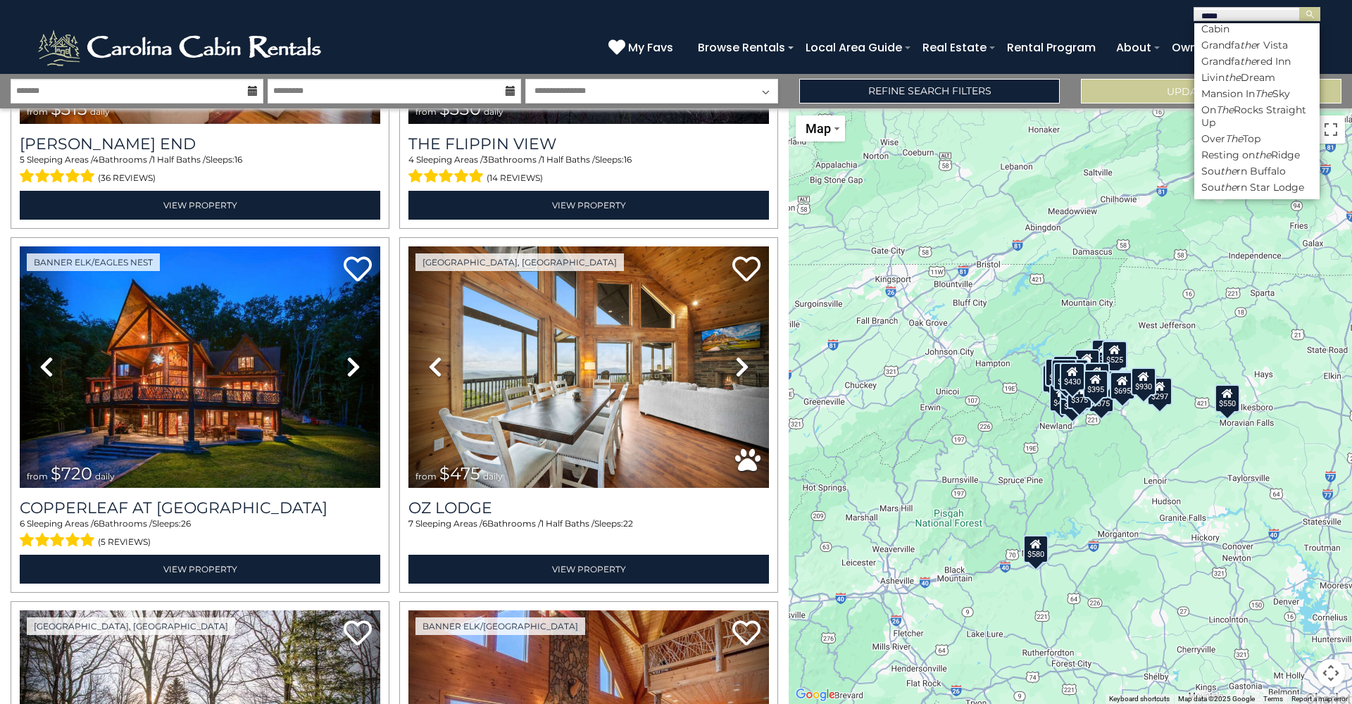
scroll to position [0, 0]
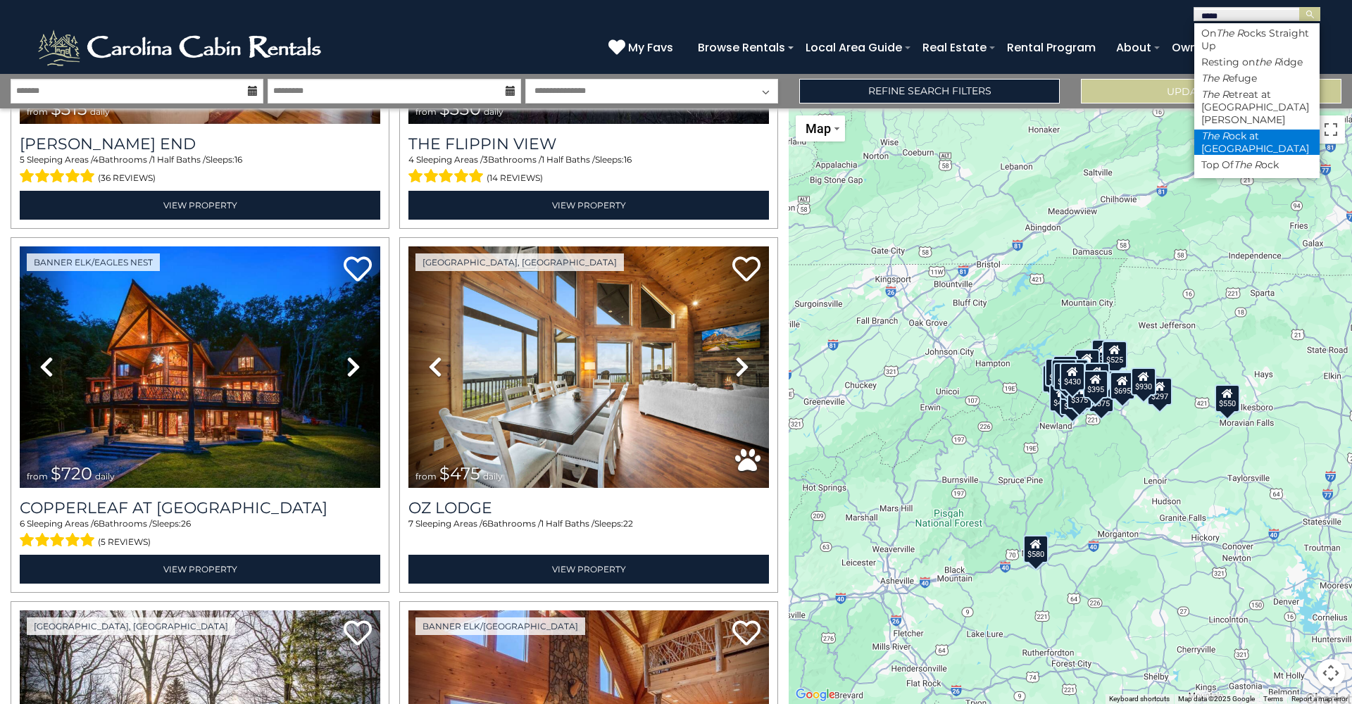
type input "*****"
click at [1233, 130] on li "The R ock at Eagles Nest" at bounding box center [1256, 142] width 125 height 25
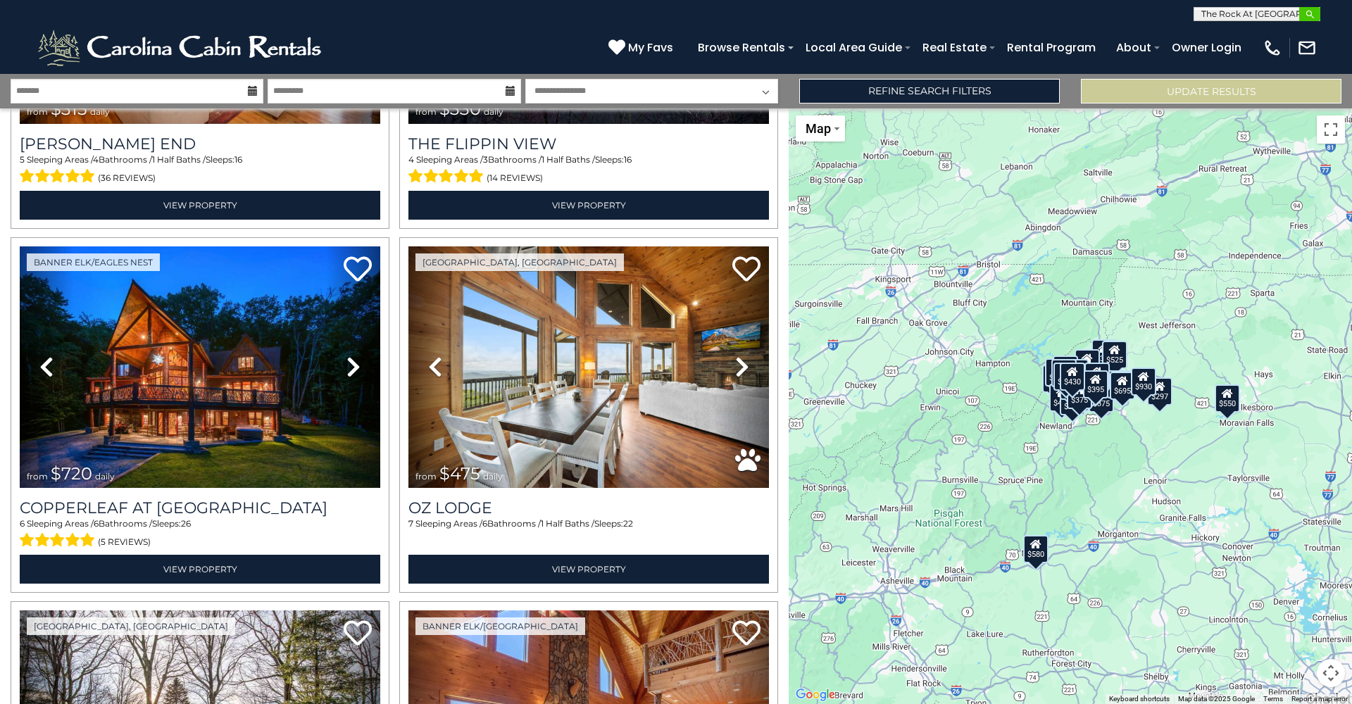
click at [1311, 17] on img "submit" at bounding box center [1310, 14] width 11 height 11
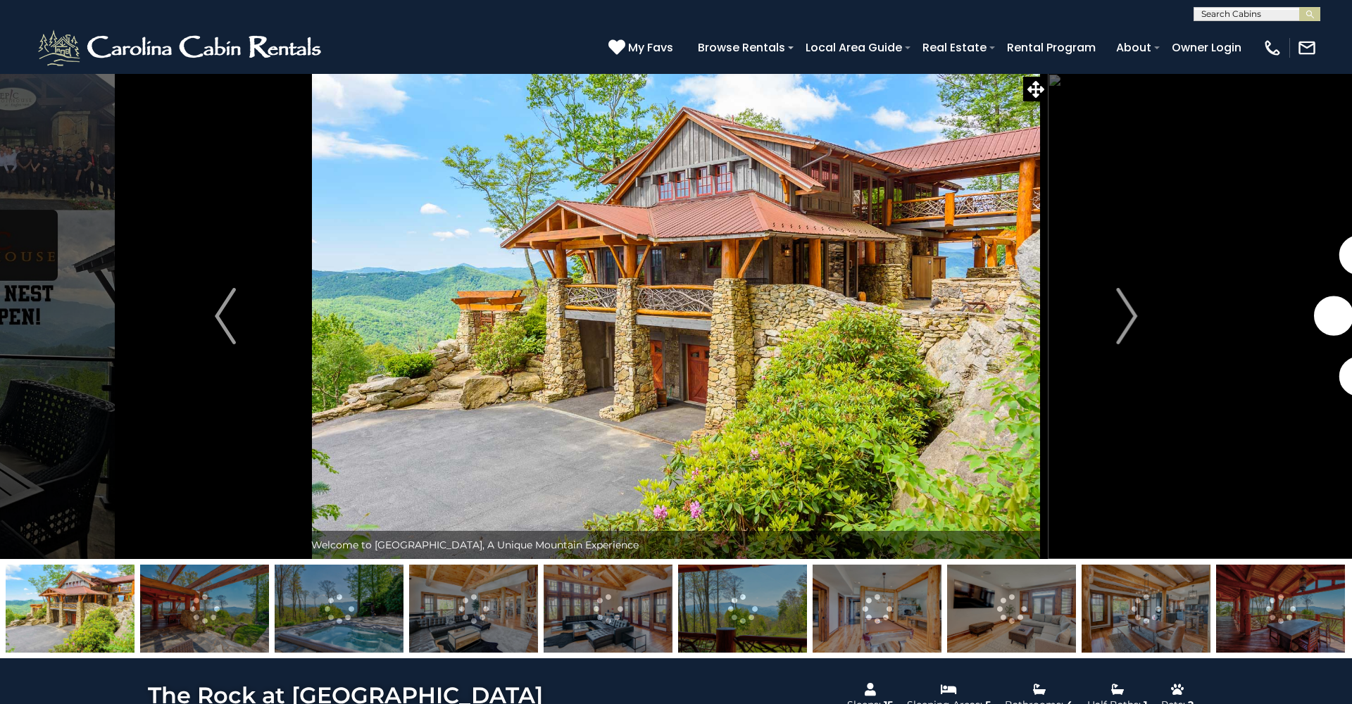
click at [1207, 16] on input "text" at bounding box center [1255, 17] width 123 height 14
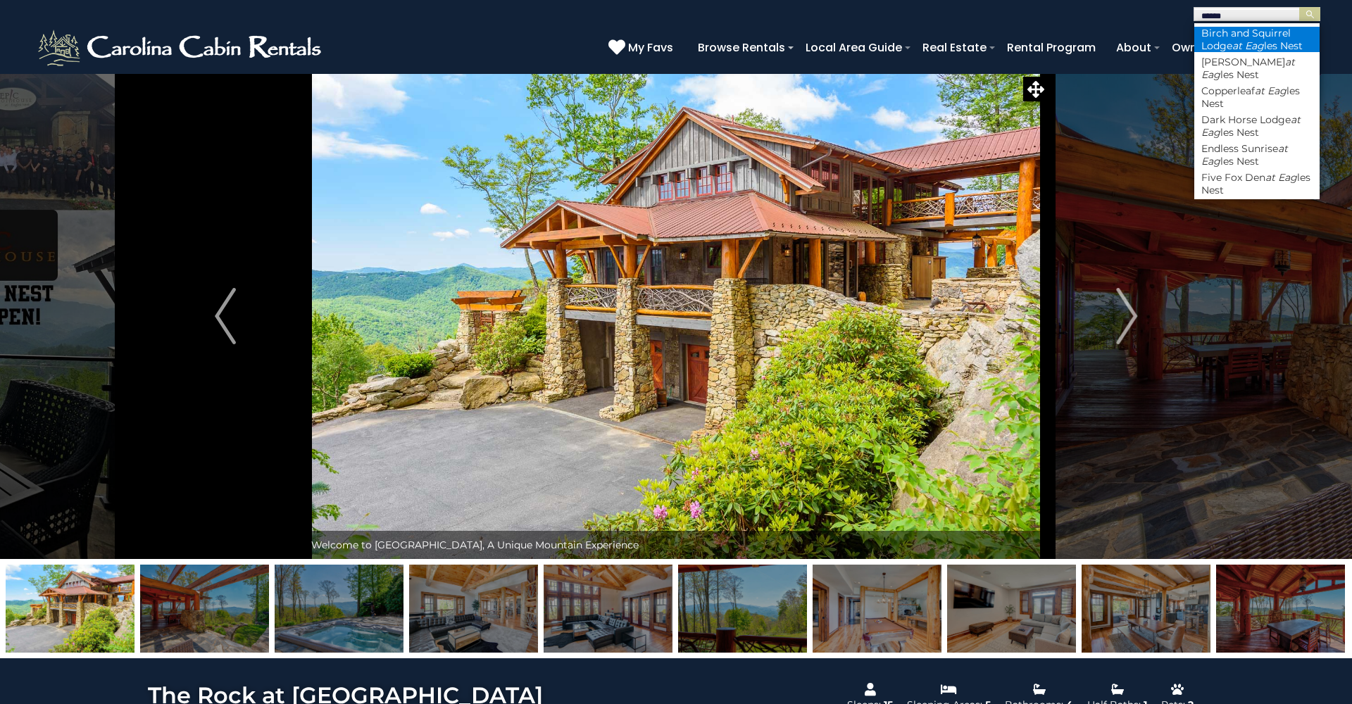
type input "******"
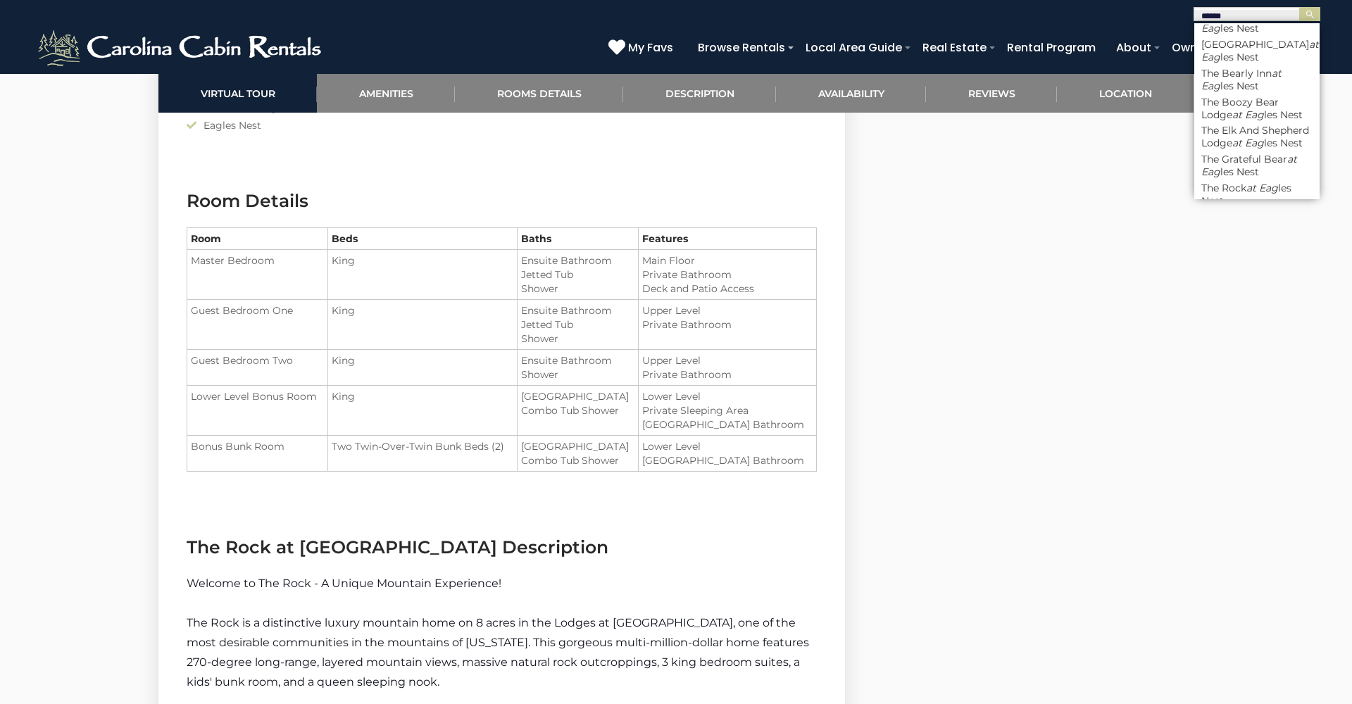
scroll to position [370, 0]
